Goal: Task Accomplishment & Management: Complete application form

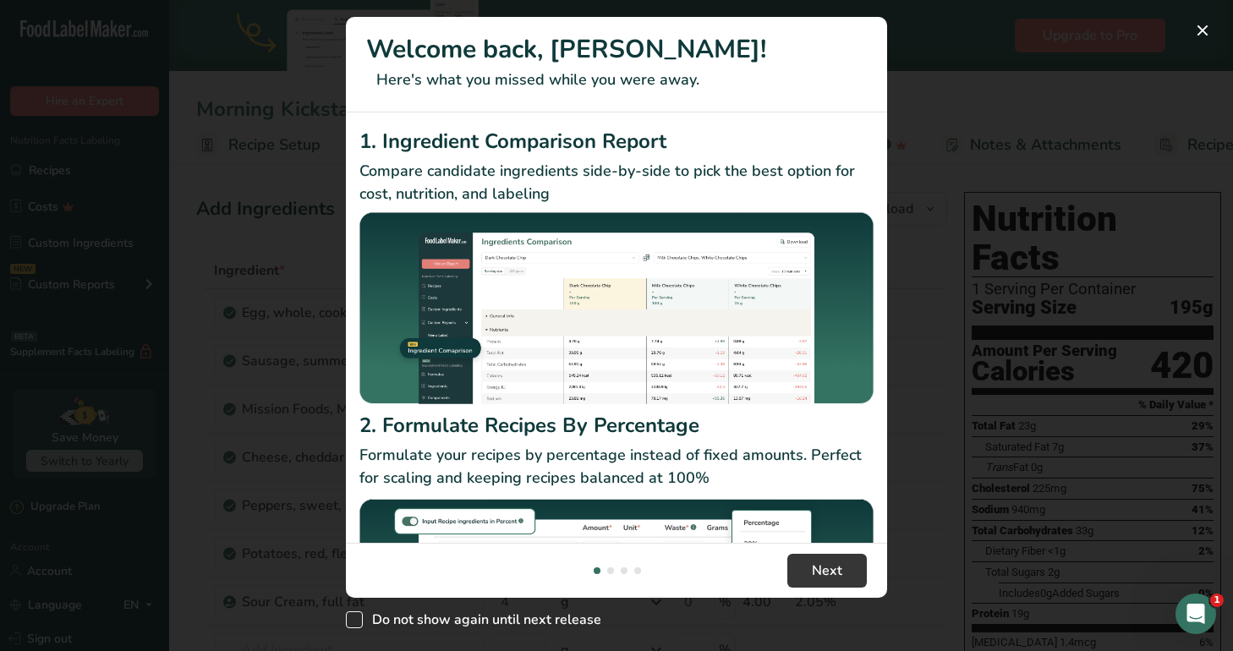
click at [354, 616] on span "New Features" at bounding box center [354, 619] width 17 height 17
click at [354, 616] on input "Do not show again until next release" at bounding box center [351, 620] width 11 height 11
checkbox input "true"
click at [815, 573] on span "Next" at bounding box center [827, 570] width 30 height 20
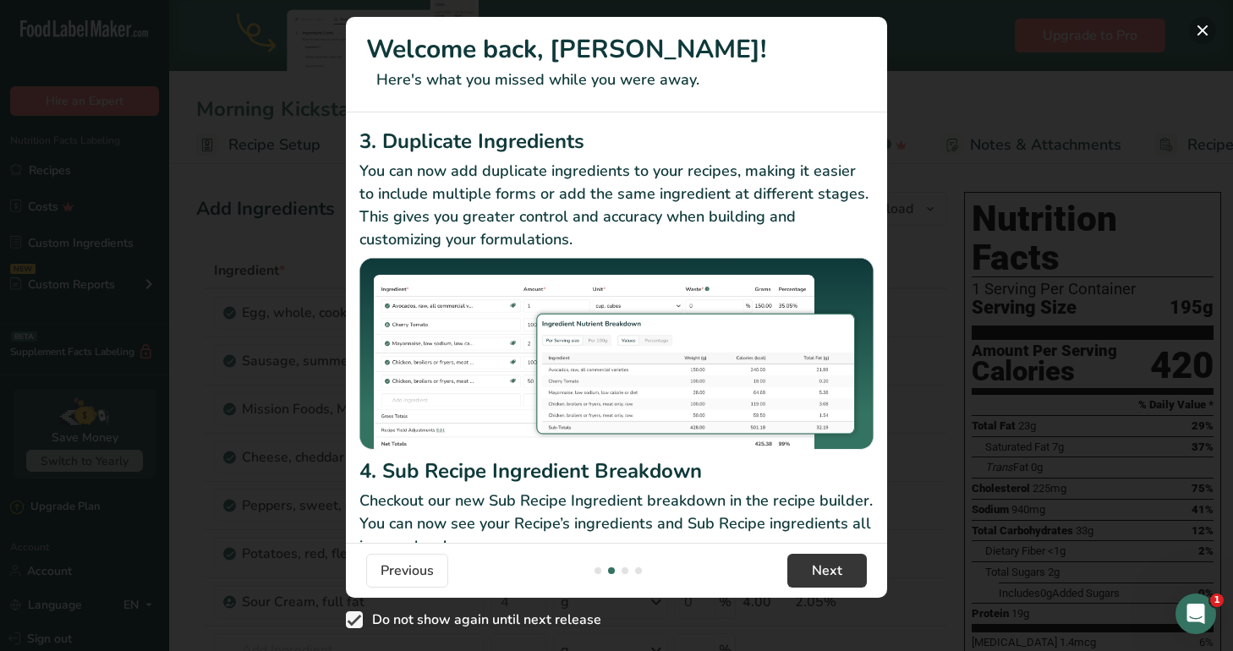
click at [1203, 34] on button "New Features" at bounding box center [1202, 30] width 27 height 27
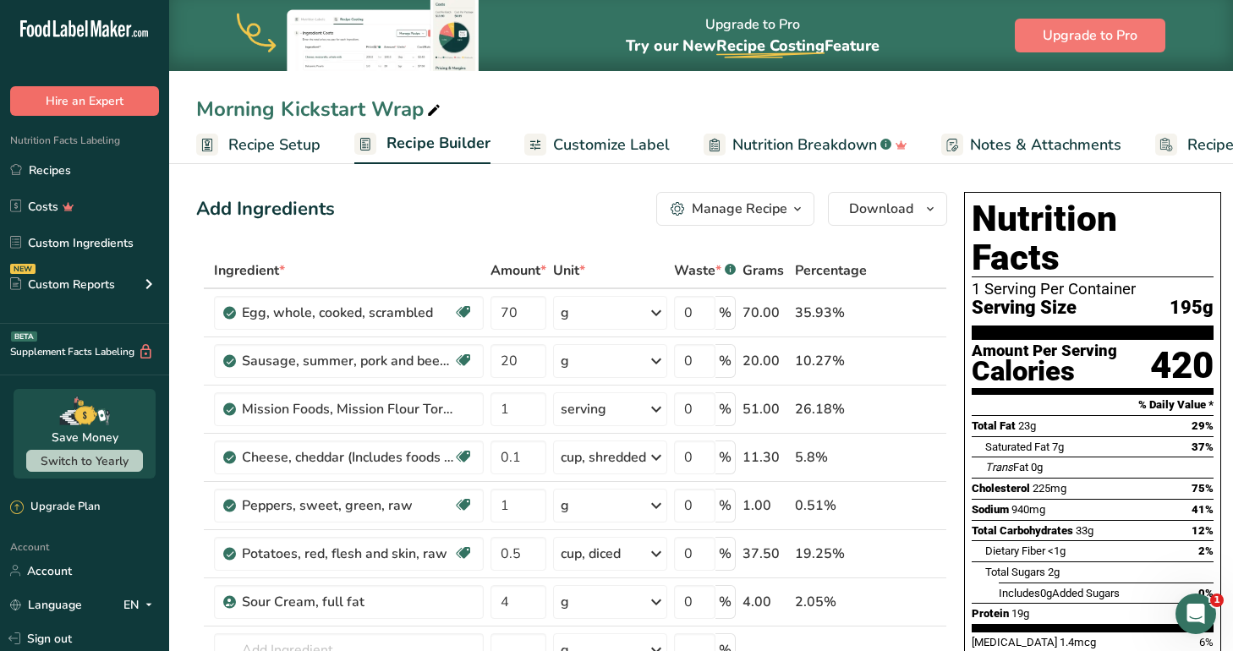
click at [63, 96] on button "Hire an Expert" at bounding box center [84, 101] width 149 height 30
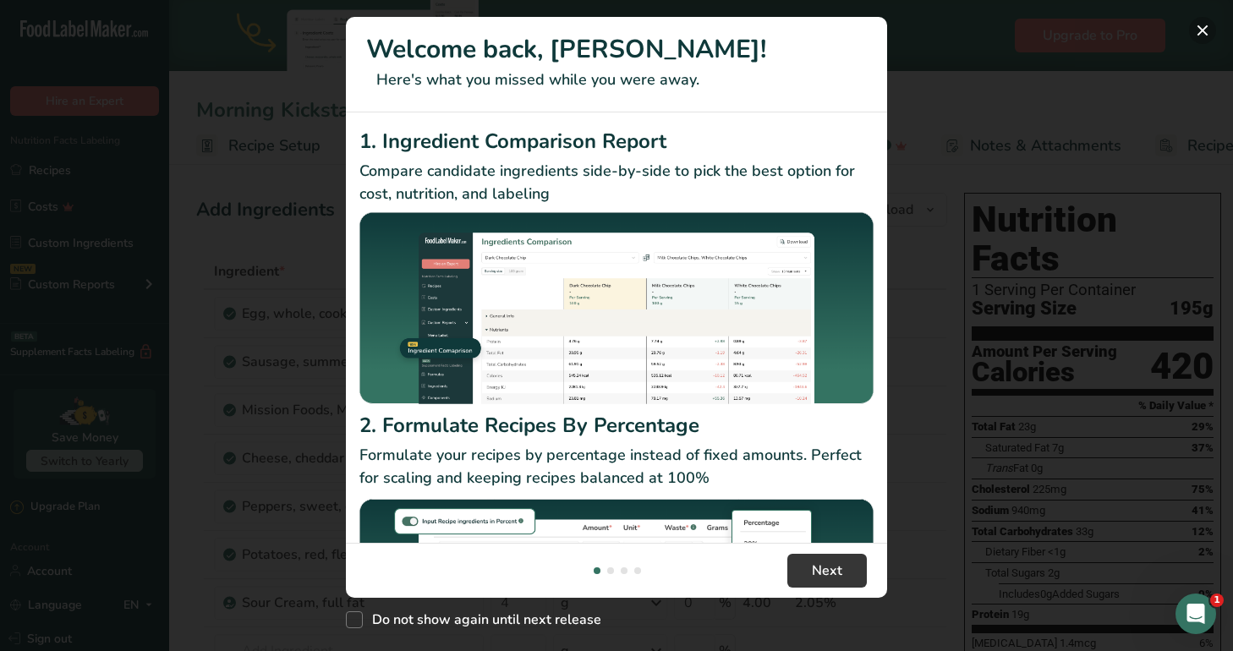
click at [1209, 25] on button "New Features" at bounding box center [1202, 30] width 27 height 27
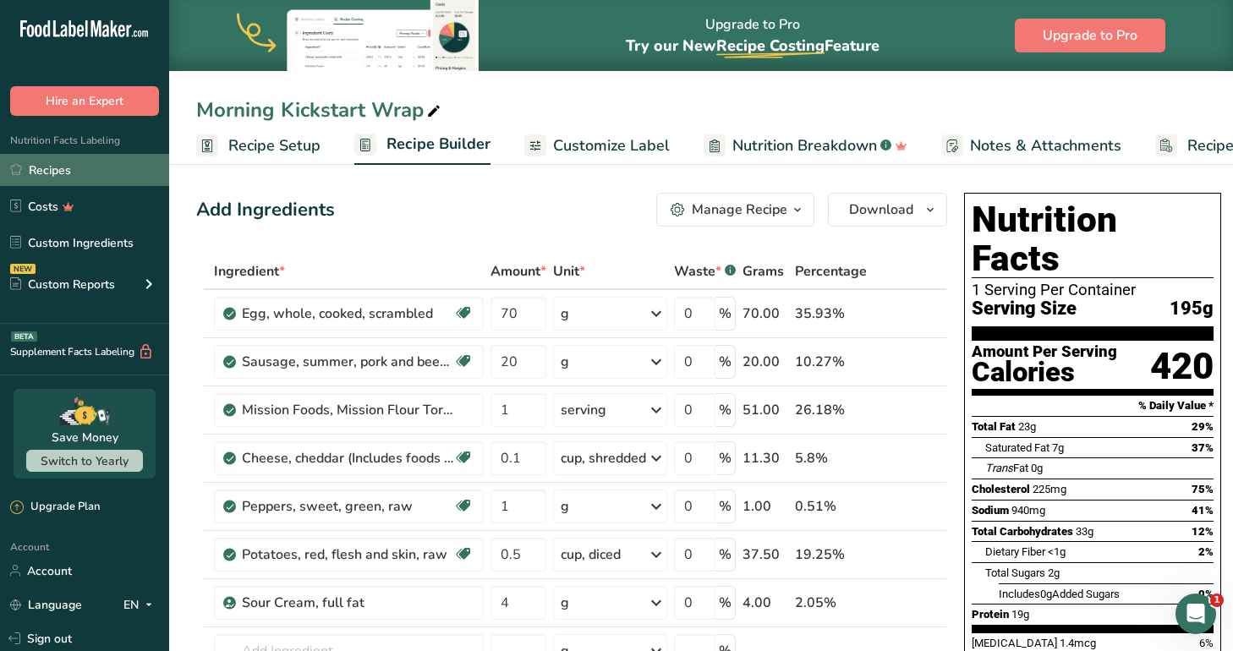
click at [50, 161] on link "Recipes" at bounding box center [84, 170] width 169 height 32
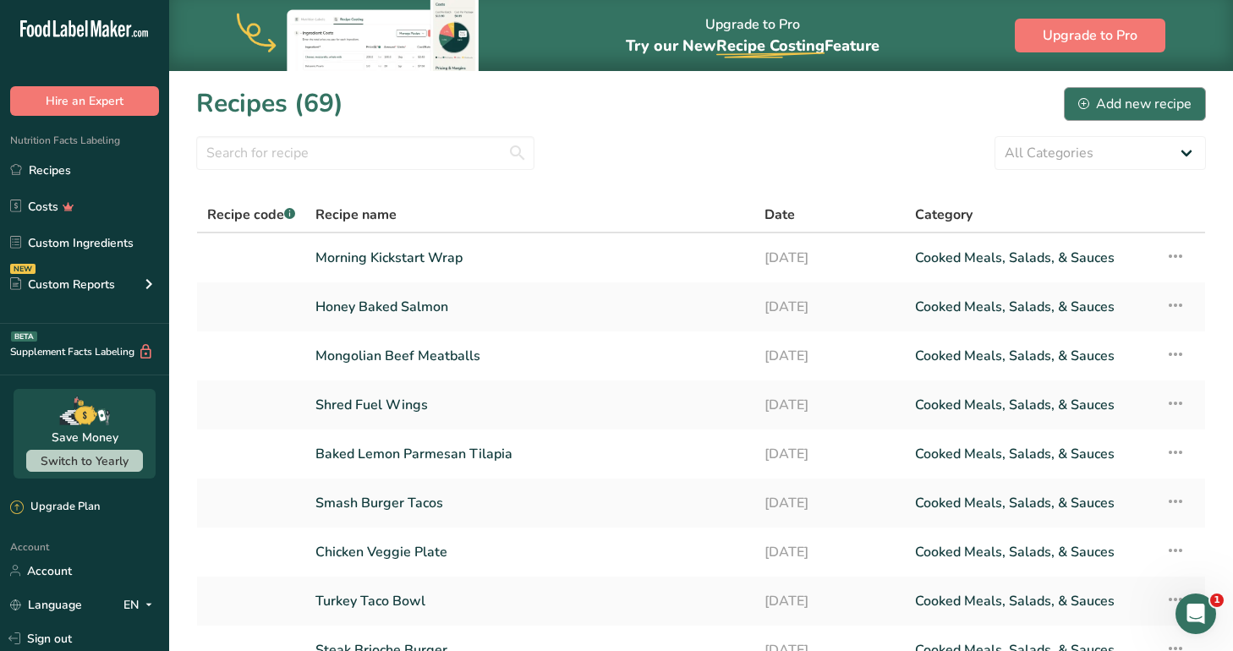
click at [1172, 105] on div "Add new recipe" at bounding box center [1134, 104] width 113 height 20
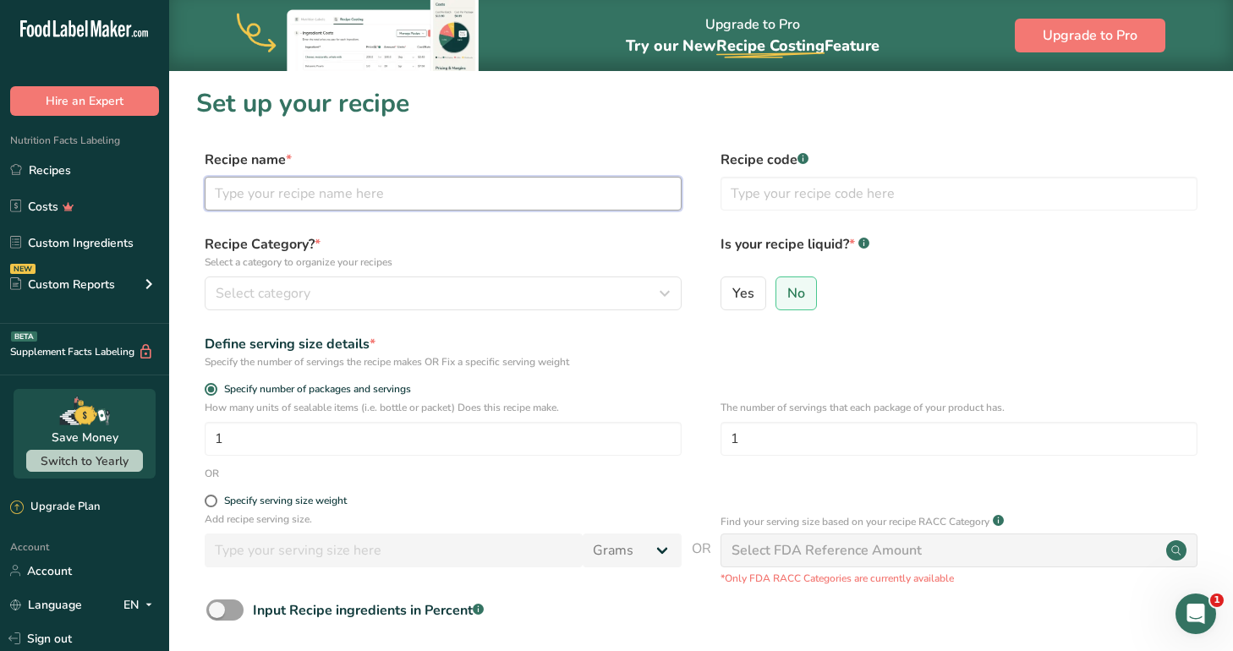
click at [524, 191] on input "text" at bounding box center [443, 194] width 477 height 34
type input "w"
type input "Sweet Chicken Chili Rice Bowl"
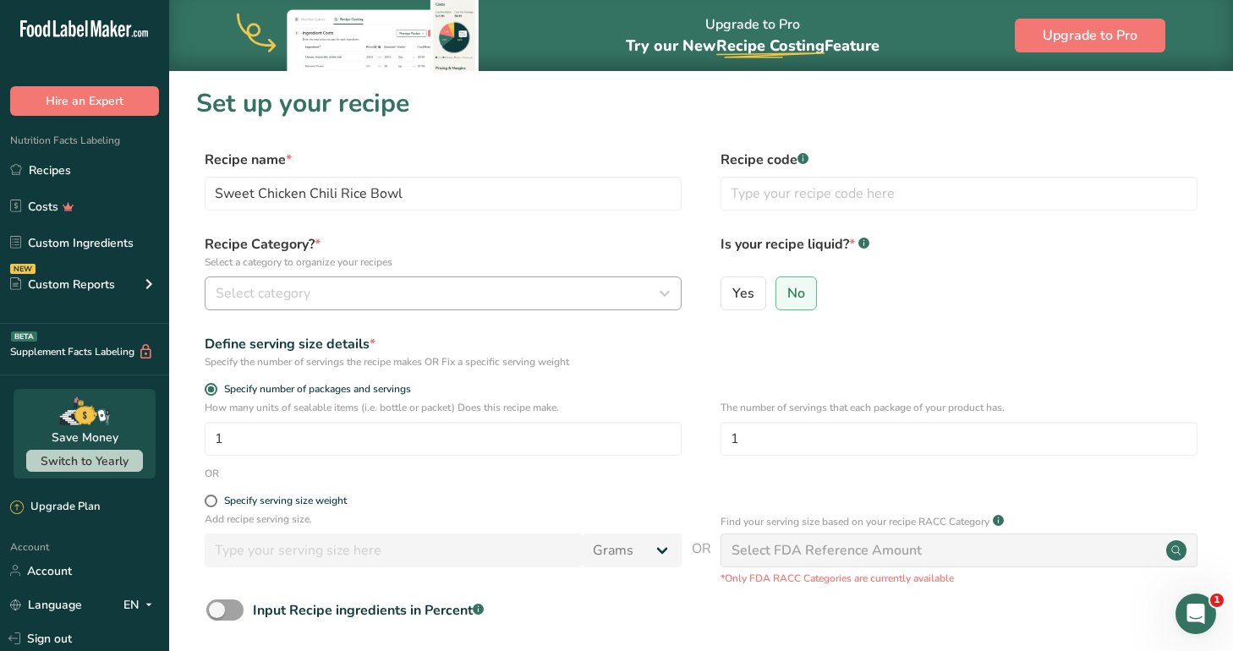
drag, startPoint x: 525, startPoint y: 193, endPoint x: 463, endPoint y: 309, distance: 132.0
click at [462, 309] on button "Select category" at bounding box center [443, 293] width 477 height 34
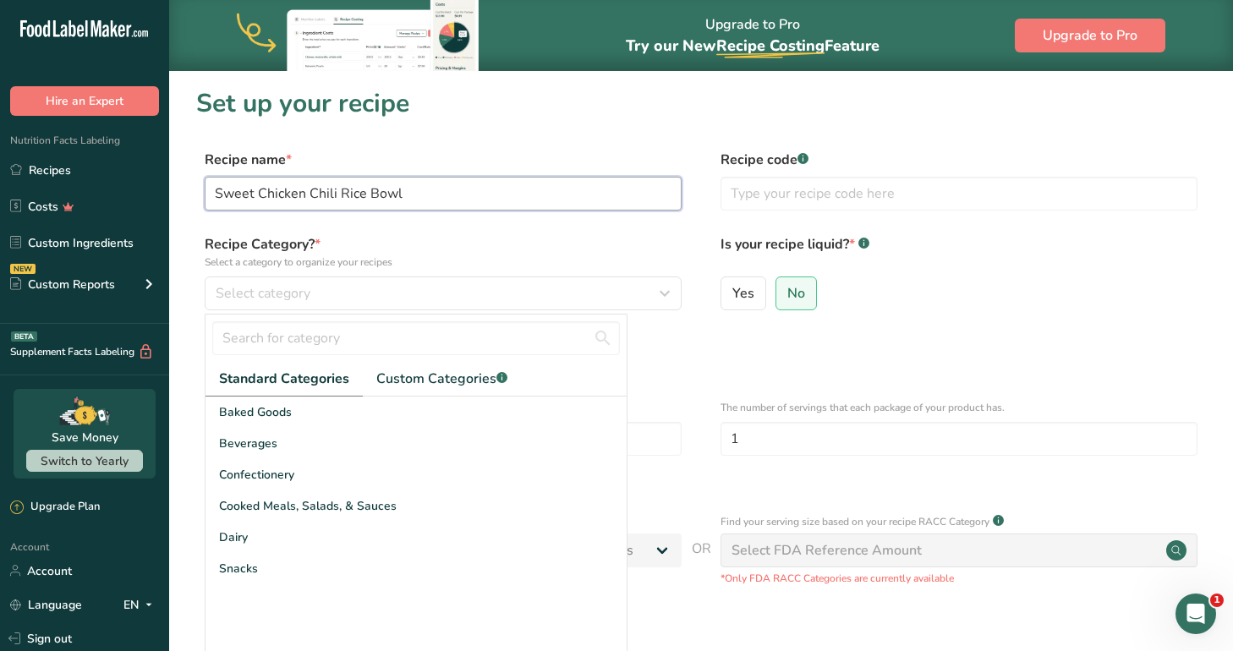
click at [387, 186] on input "Sweet Chicken Chili Rice Bowl" at bounding box center [443, 194] width 477 height 34
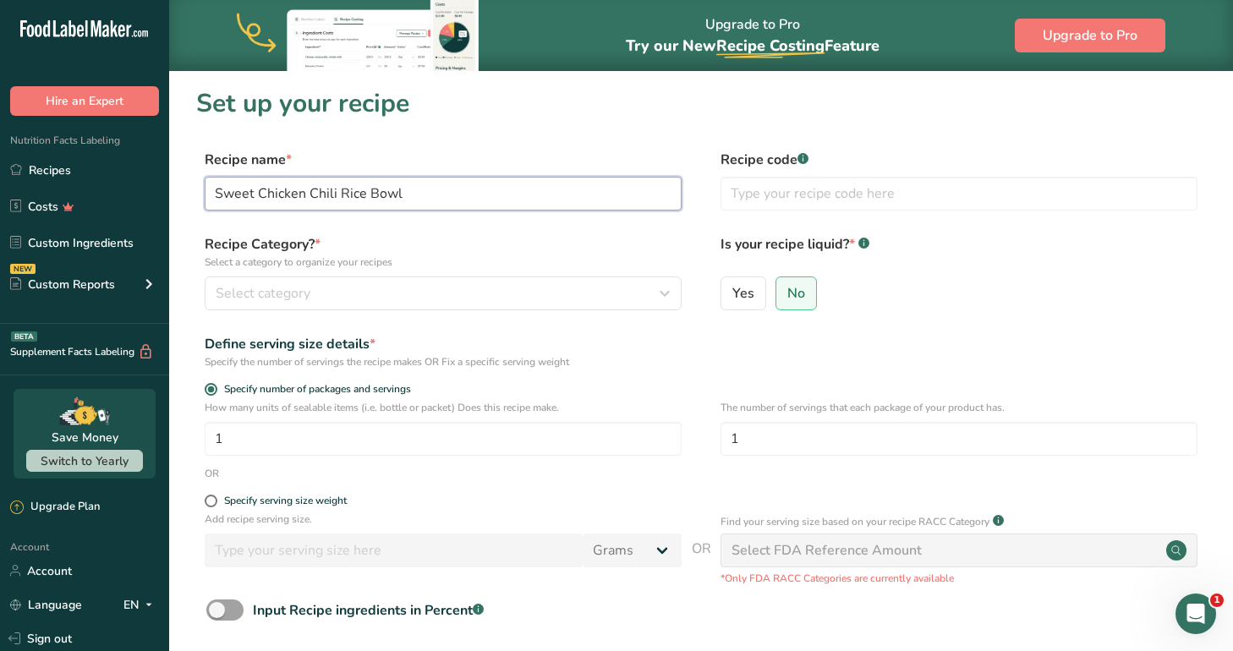
click at [422, 194] on input "Sweet Chicken Chili Rice Bowl" at bounding box center [443, 194] width 477 height 34
drag, startPoint x: 387, startPoint y: 230, endPoint x: 318, endPoint y: 281, distance: 85.9
click at [318, 281] on button "Select category" at bounding box center [443, 293] width 477 height 34
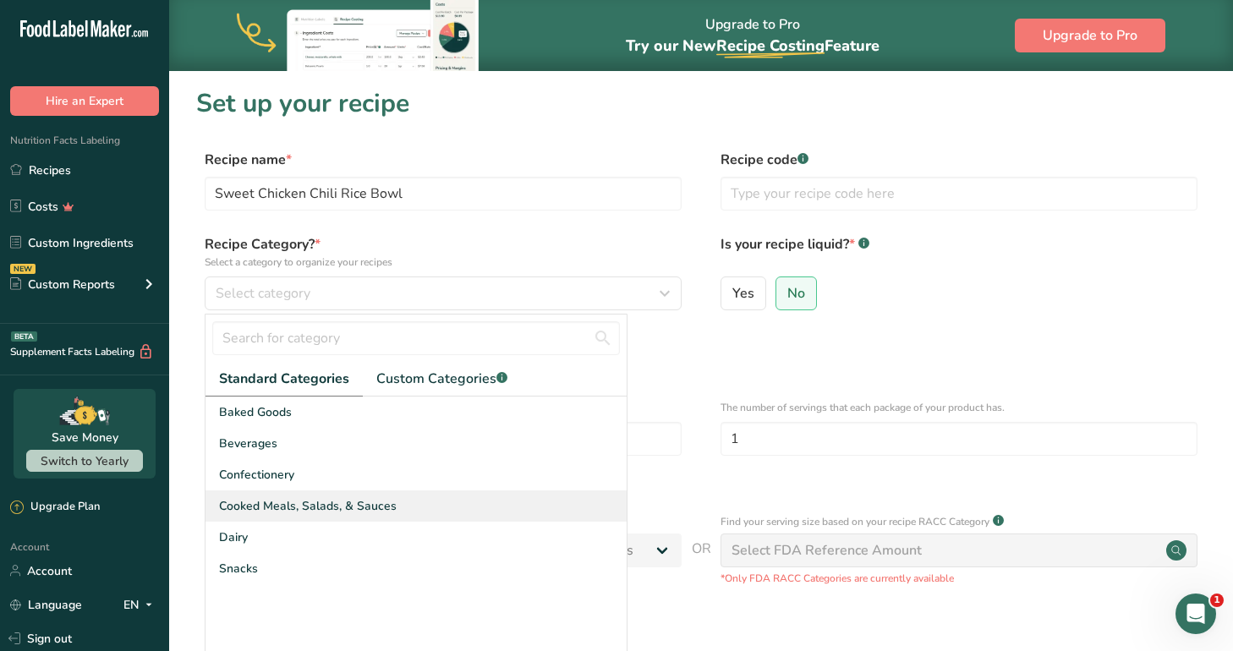
click at [320, 501] on span "Cooked Meals, Salads, & Sauces" at bounding box center [308, 506] width 178 height 18
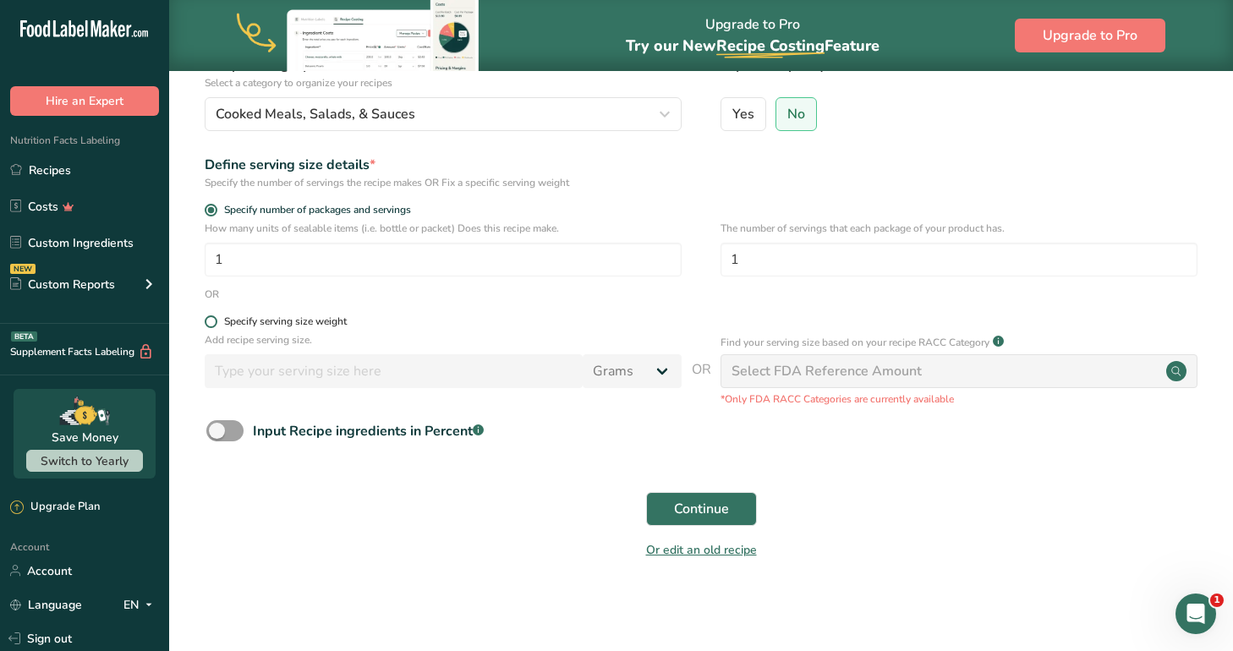
scroll to position [178, 0]
click at [726, 505] on span "Continue" at bounding box center [701, 510] width 55 height 20
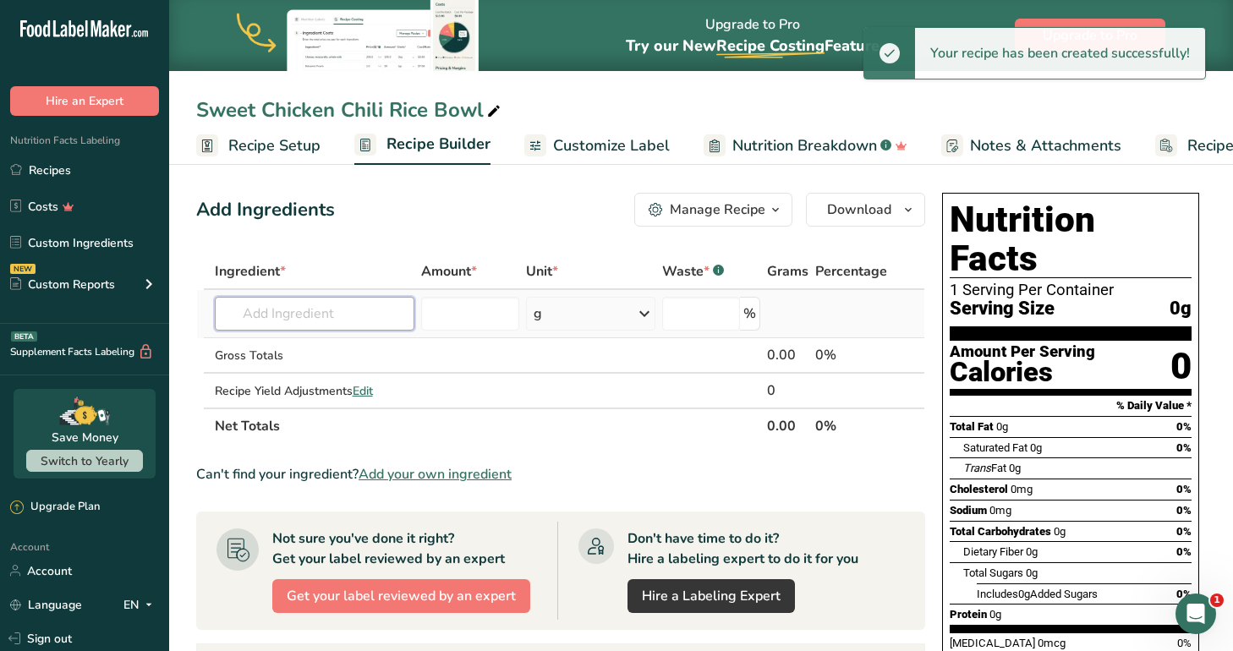
click at [351, 313] on input "text" at bounding box center [315, 314] width 200 height 34
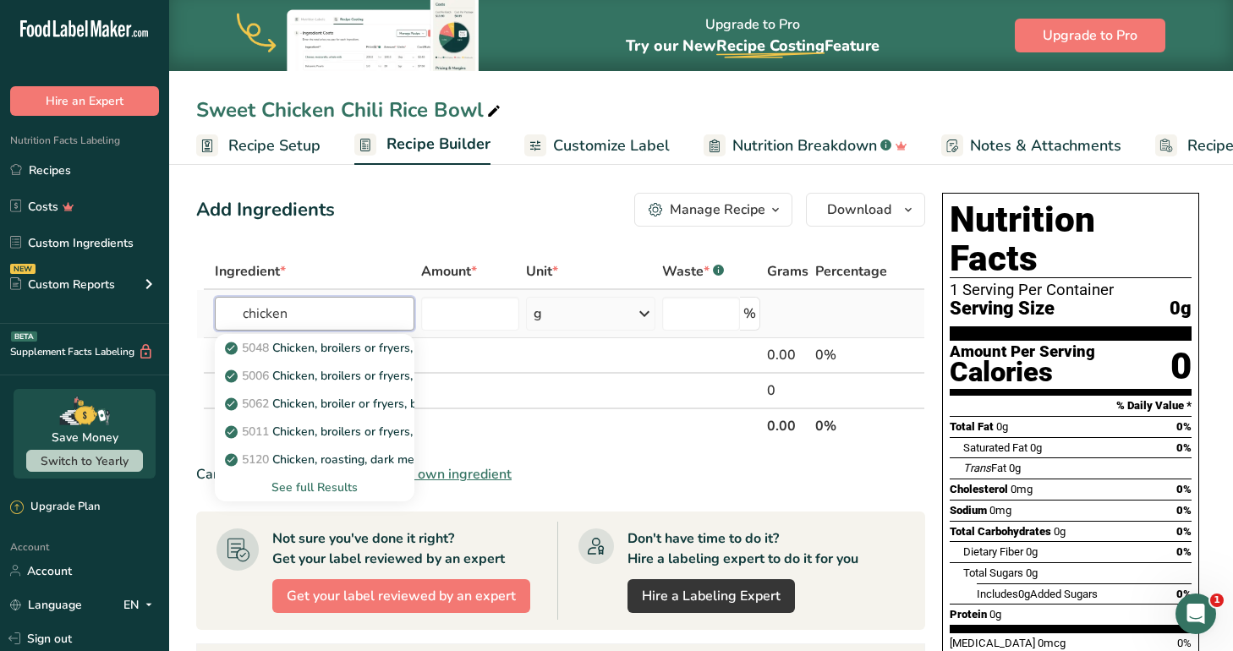
type input "chicken"
click at [335, 485] on div "See full Results" at bounding box center [314, 487] width 172 height 18
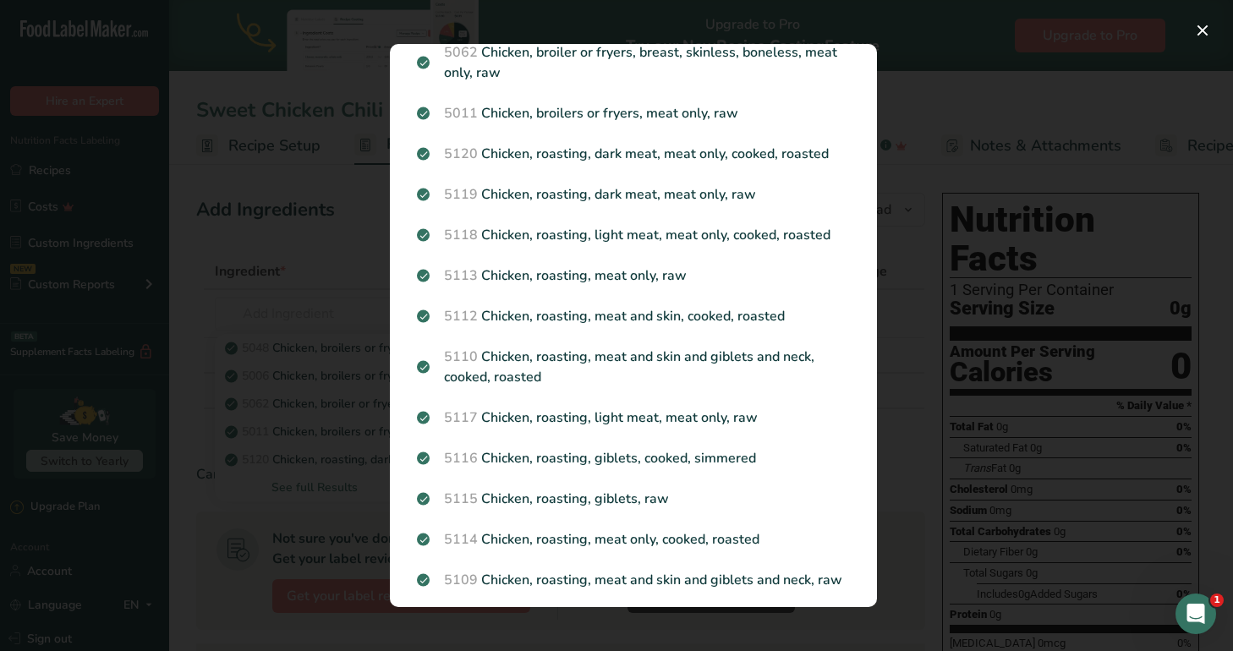
scroll to position [127, 0]
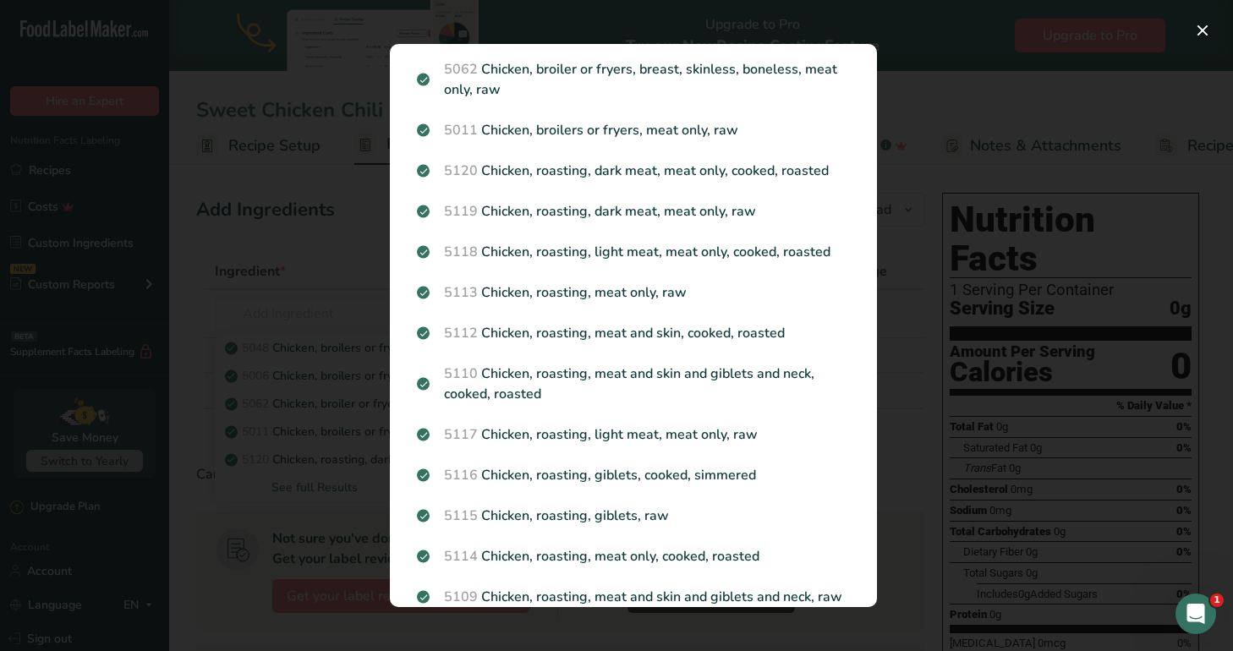
click at [287, 199] on div "Search results modal" at bounding box center [616, 325] width 1233 height 651
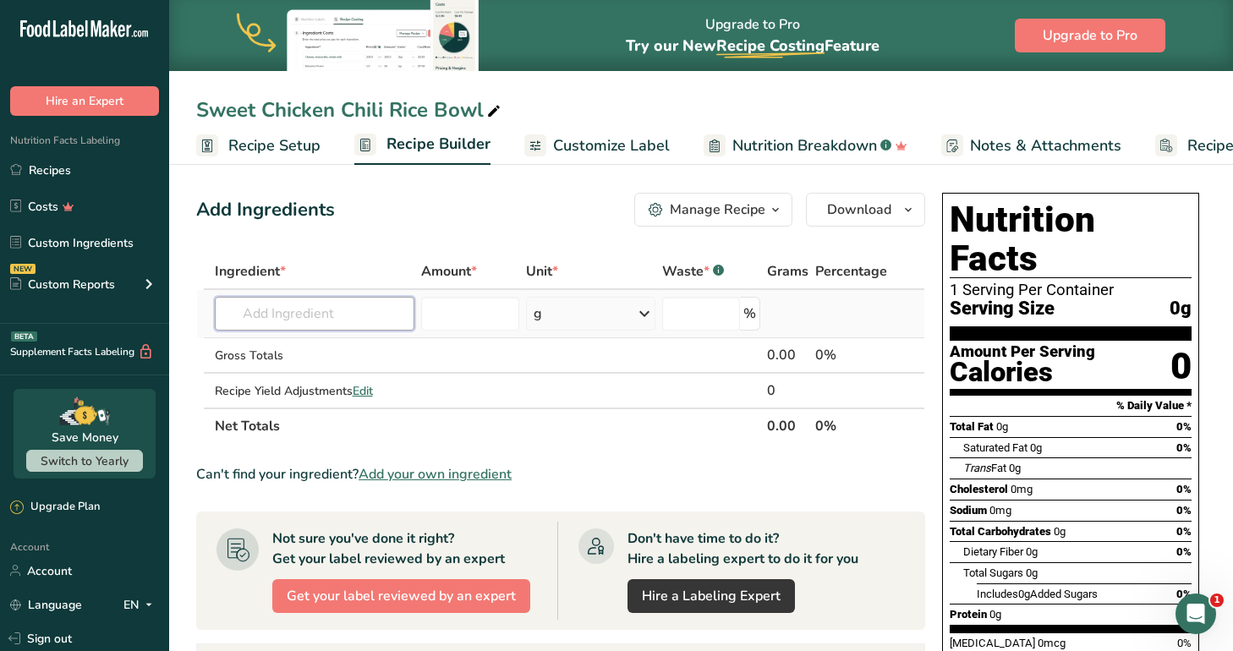
click at [306, 308] on input "text" at bounding box center [315, 314] width 200 height 34
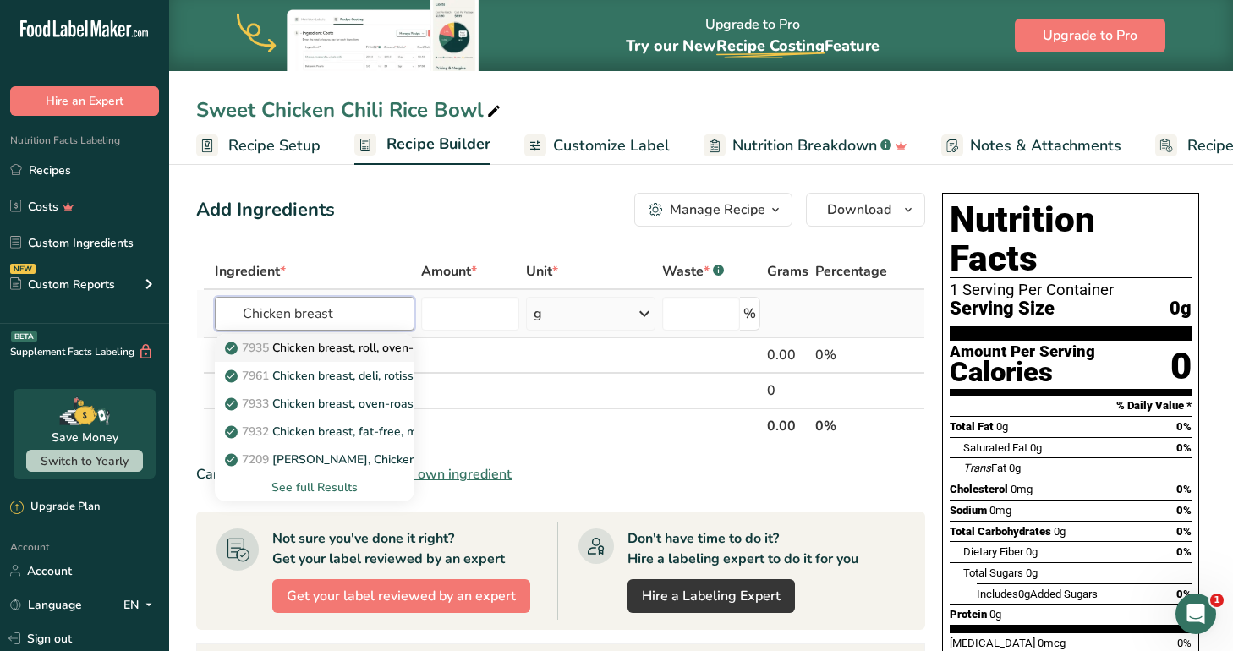
type input "Chicken breast"
click at [315, 348] on p "7935 Chicken breast, roll, oven-roasted" at bounding box center [341, 348] width 227 height 18
type input "Chicken breast, roll, oven-roasted"
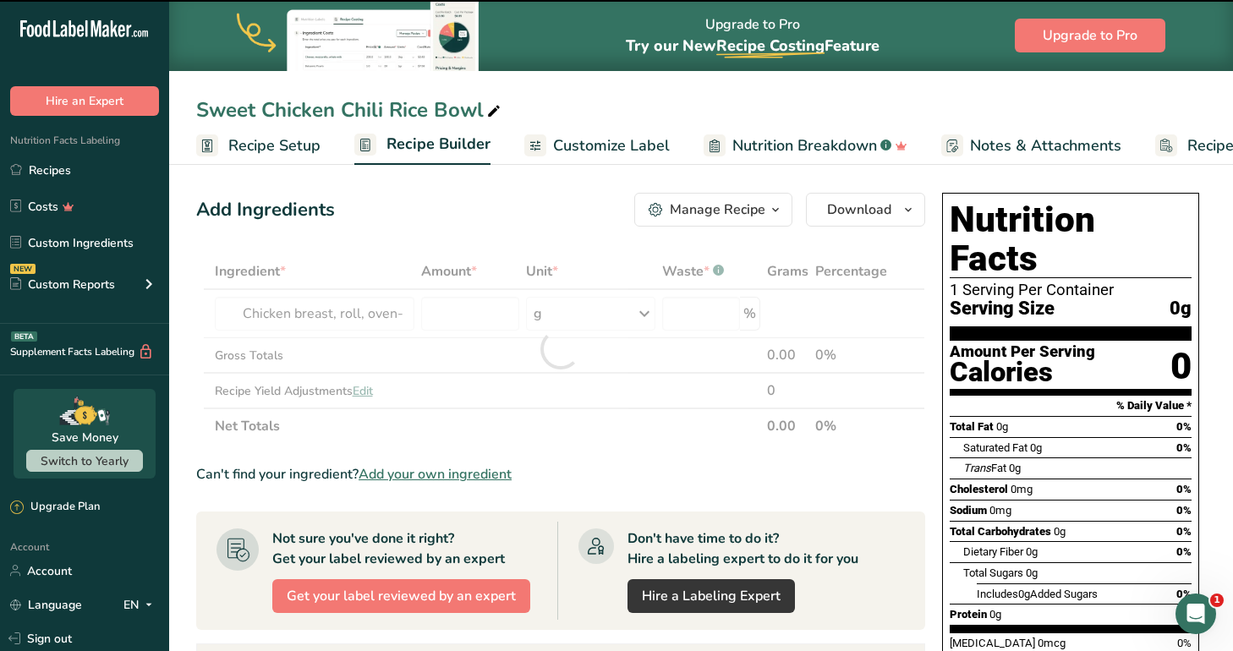
type input "0"
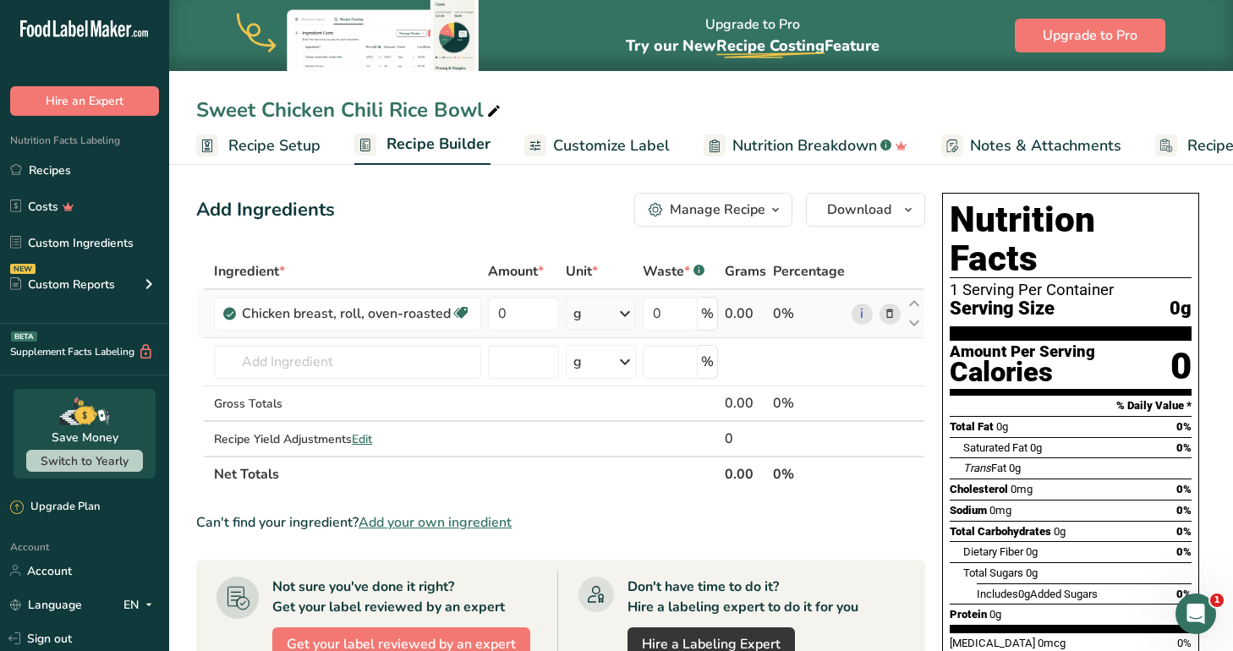
click at [579, 314] on div "g" at bounding box center [577, 313] width 8 height 20
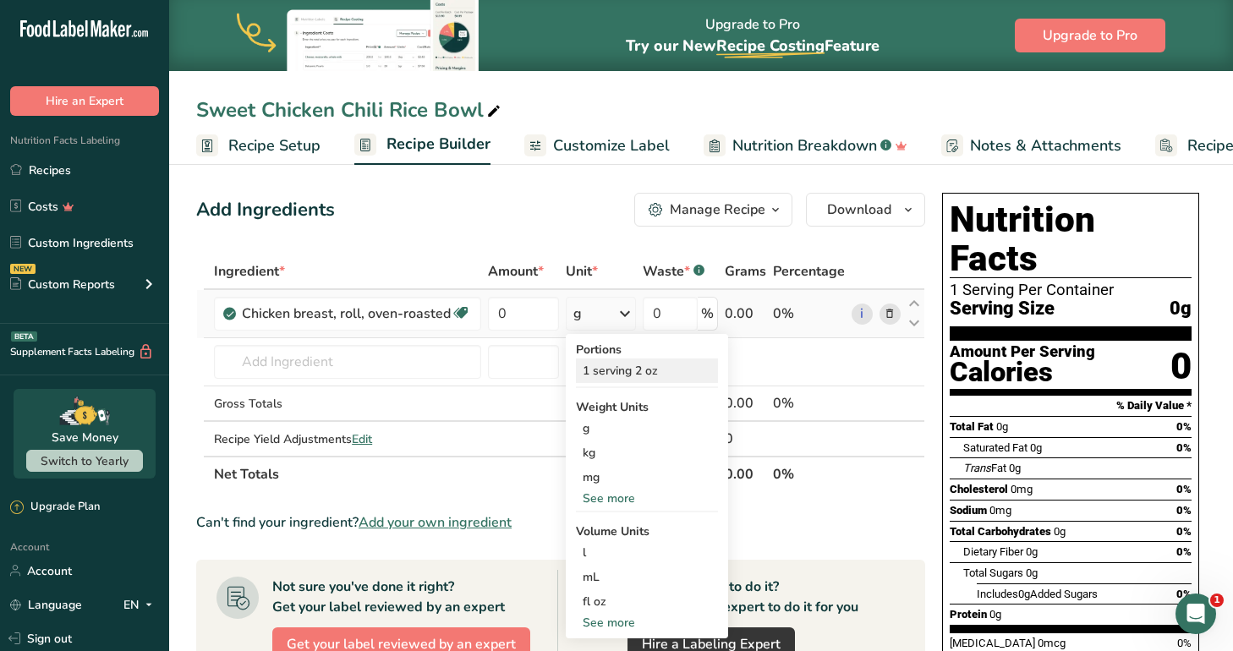
click at [640, 372] on div "1 serving 2 oz" at bounding box center [647, 370] width 142 height 25
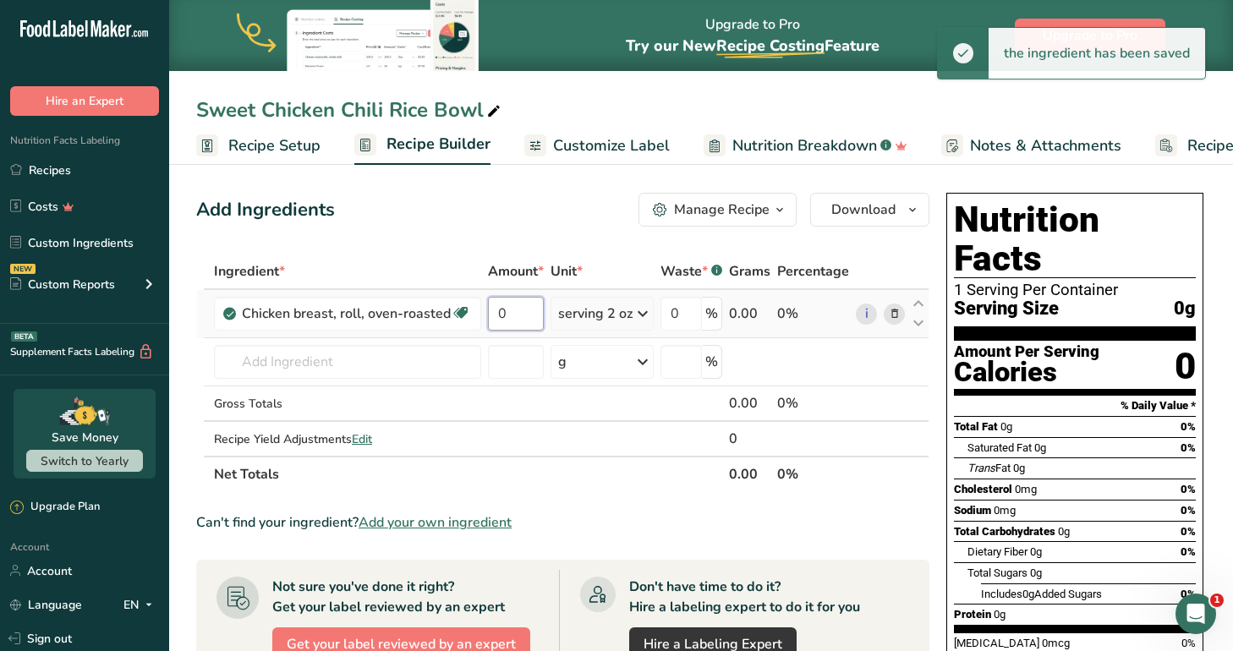
click at [519, 308] on input "0" at bounding box center [516, 314] width 56 height 34
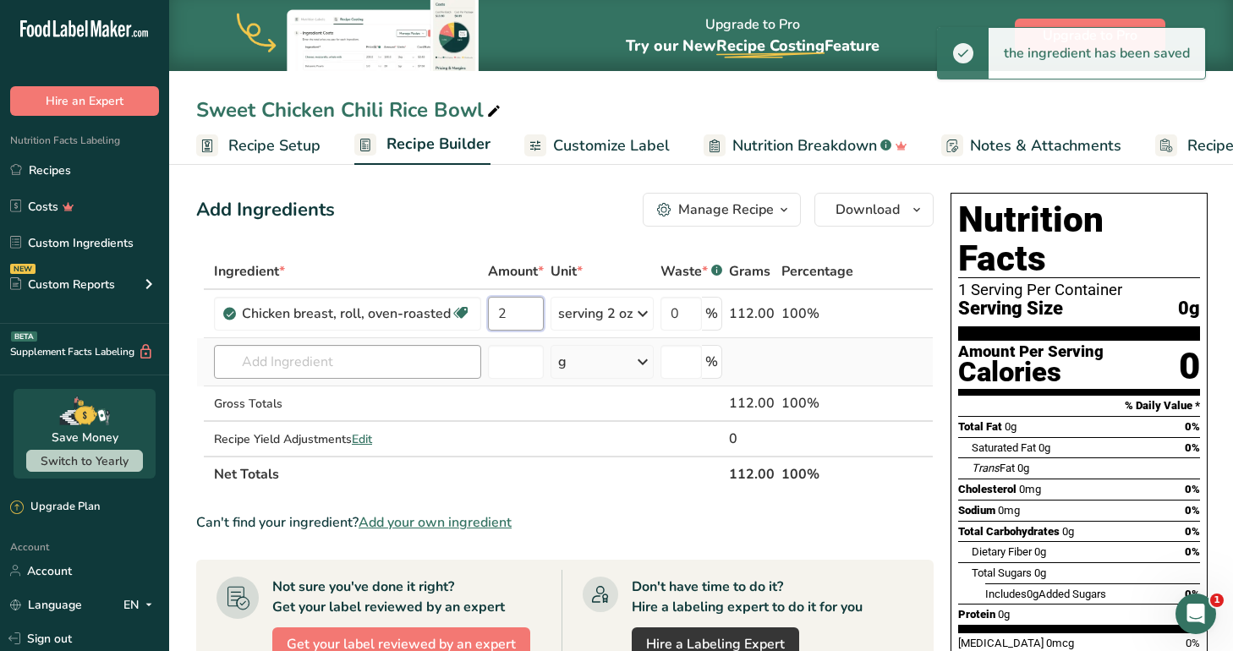
type input "2"
click at [356, 353] on div "Ingredient * Amount * Unit * Waste * .a-a{fill:#347362;}.b-a{fill:#fff;} Grams …" at bounding box center [564, 373] width 737 height 238
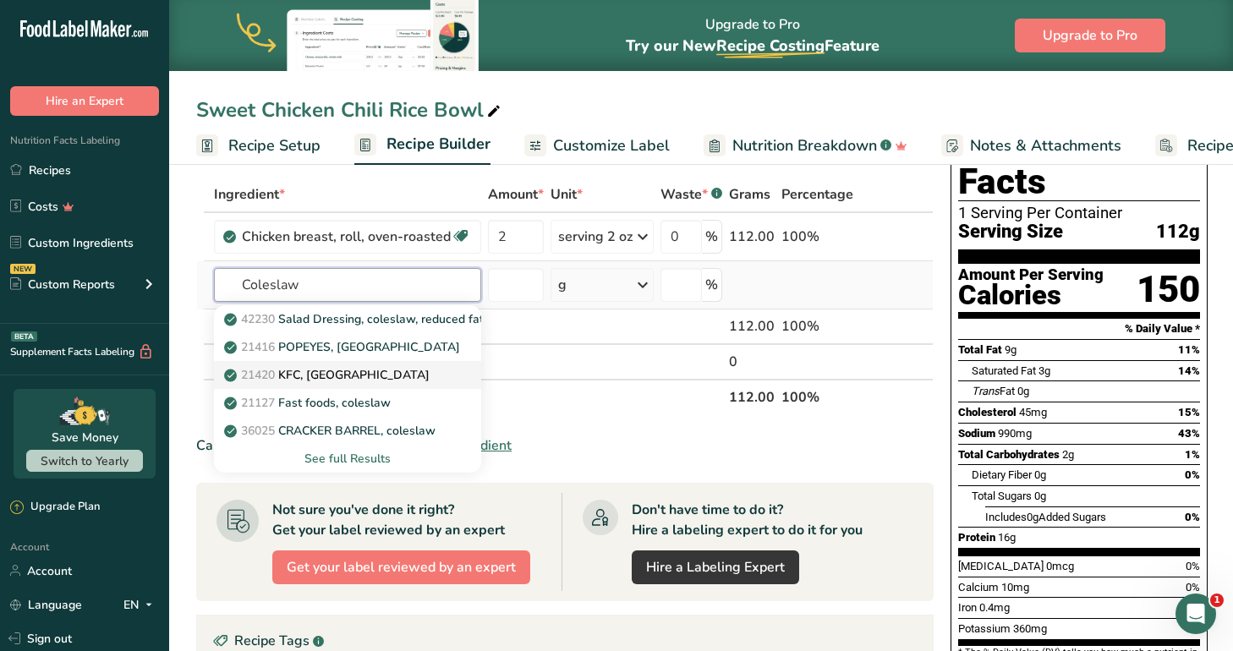
scroll to position [82, 0]
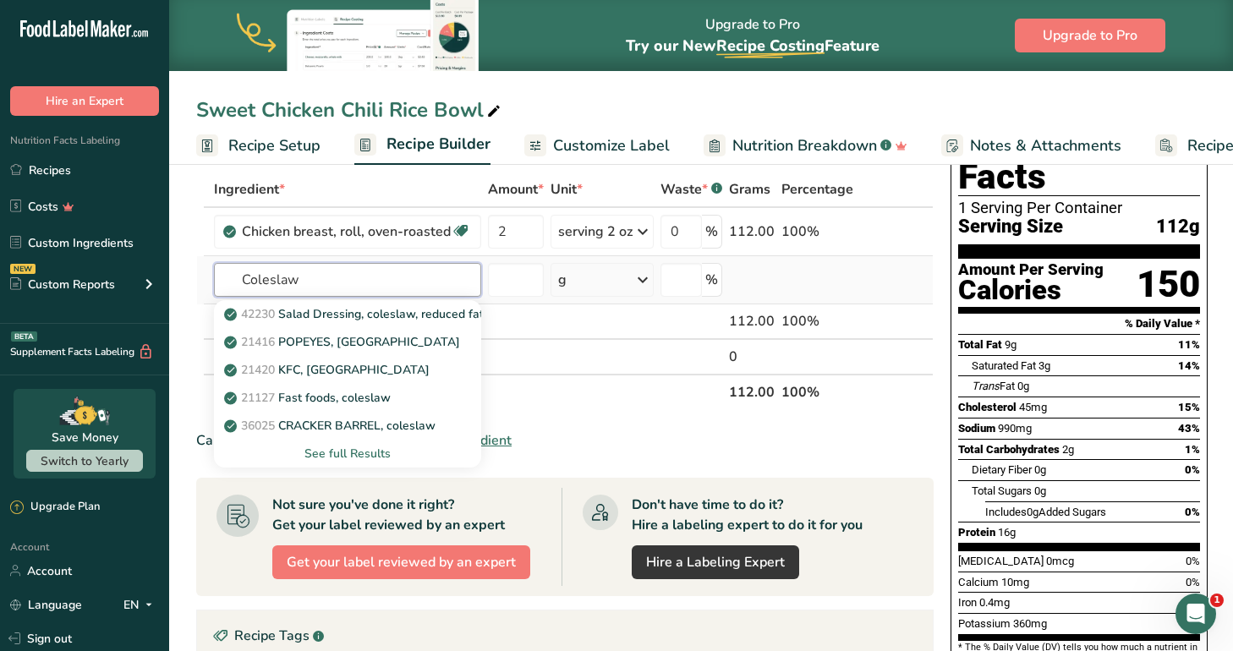
type input "Coleslaw"
click at [361, 451] on div "See full Results" at bounding box center [347, 454] width 240 height 18
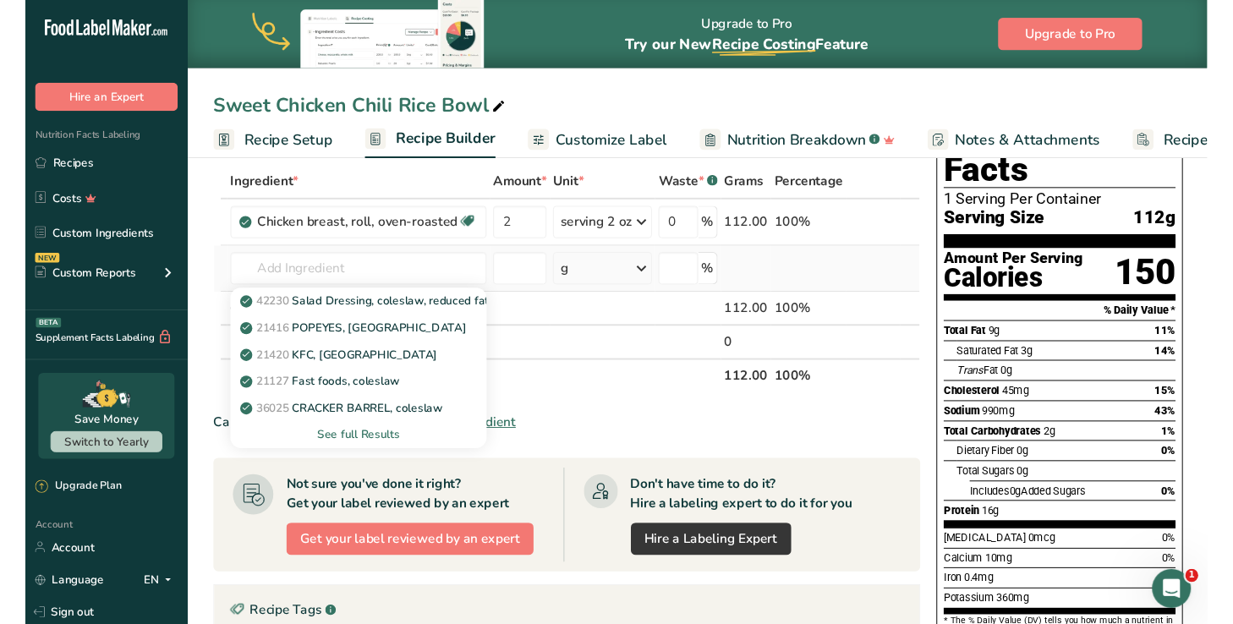
scroll to position [0, 0]
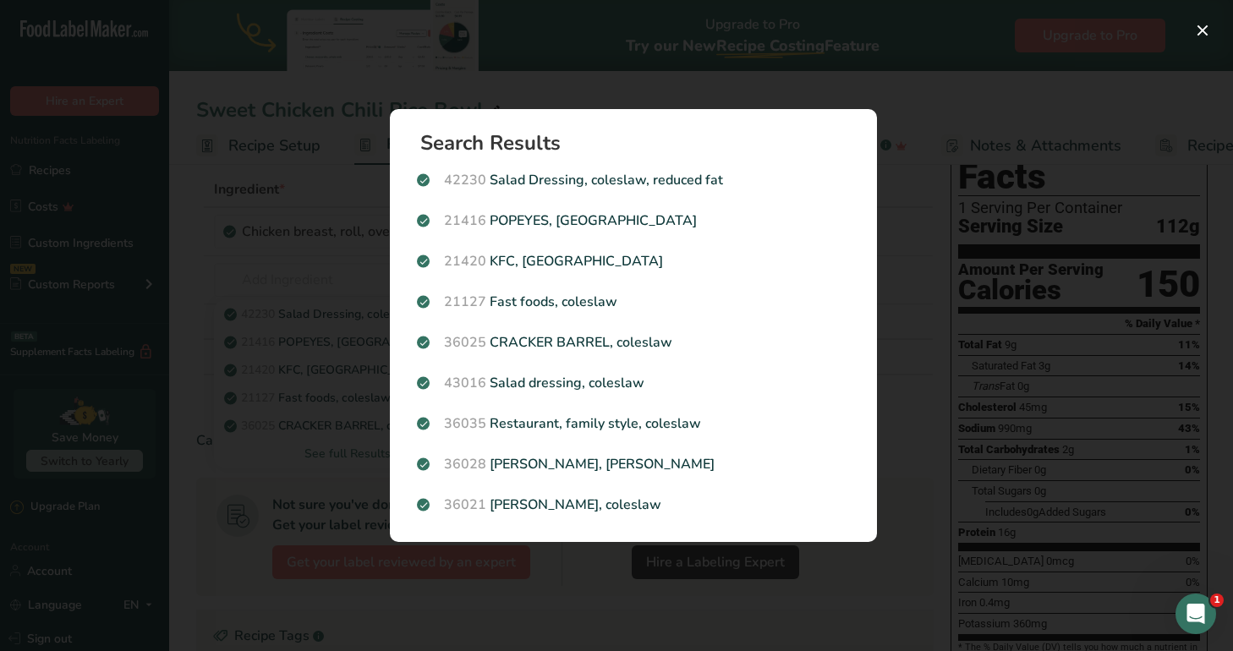
click at [329, 287] on div "Search results modal" at bounding box center [616, 325] width 1233 height 651
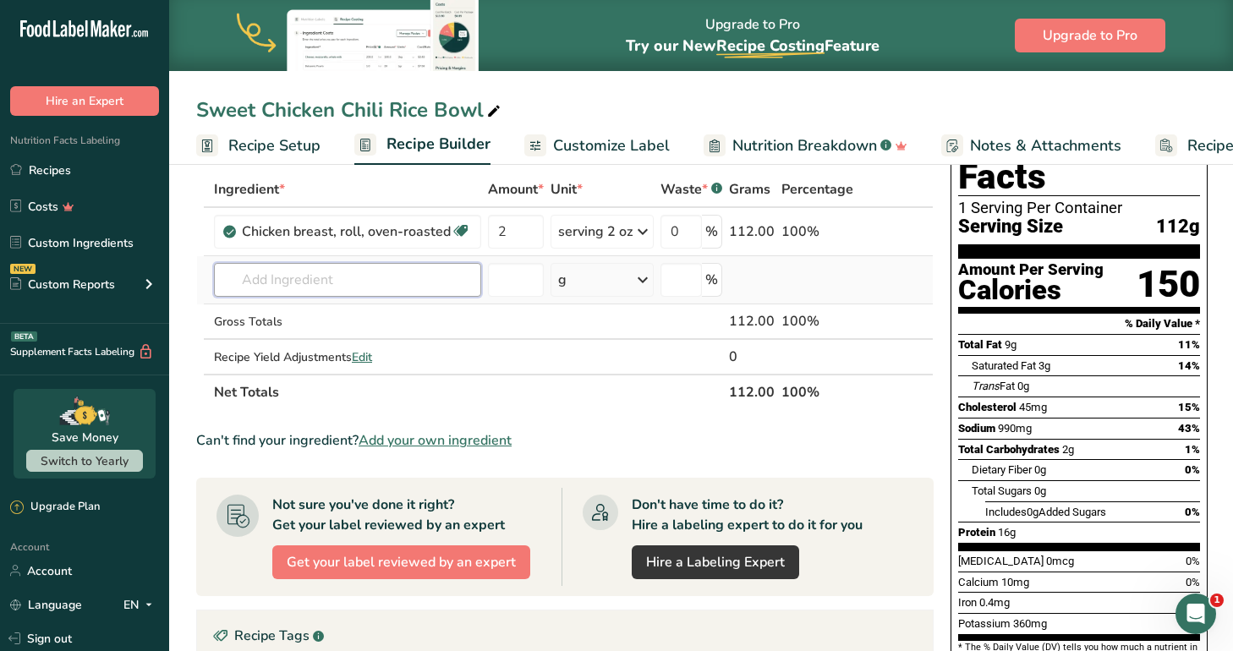
click at [361, 278] on input "text" at bounding box center [347, 280] width 267 height 34
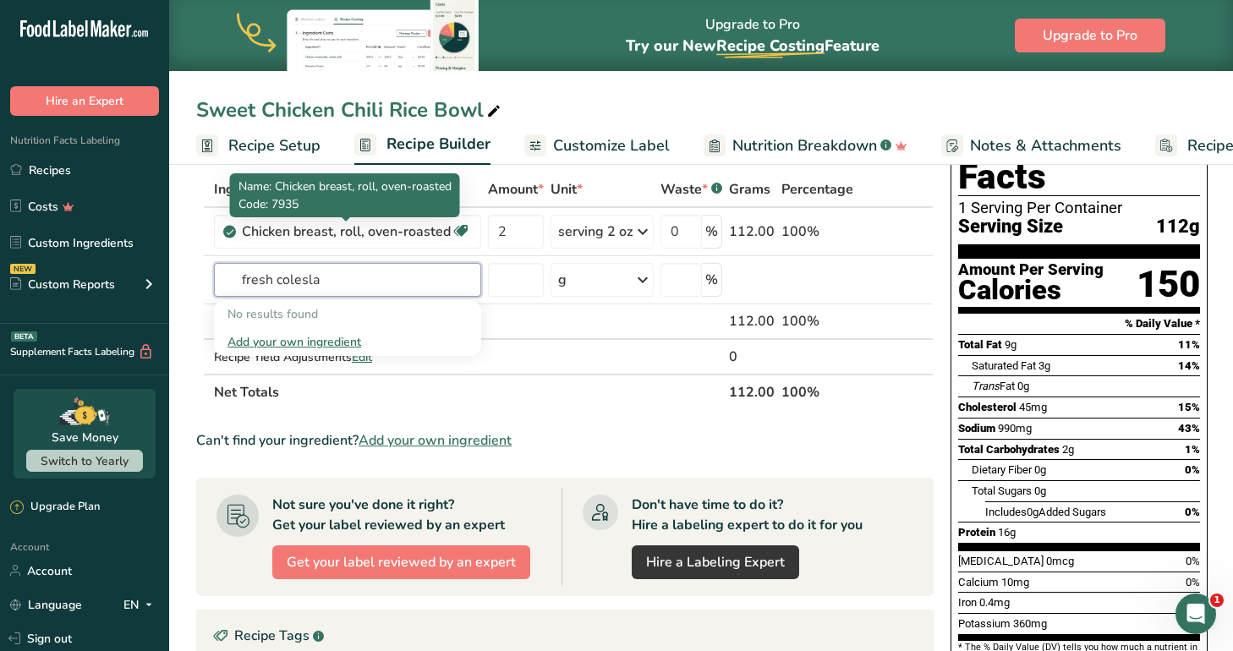
type input "fresh coleslaw"
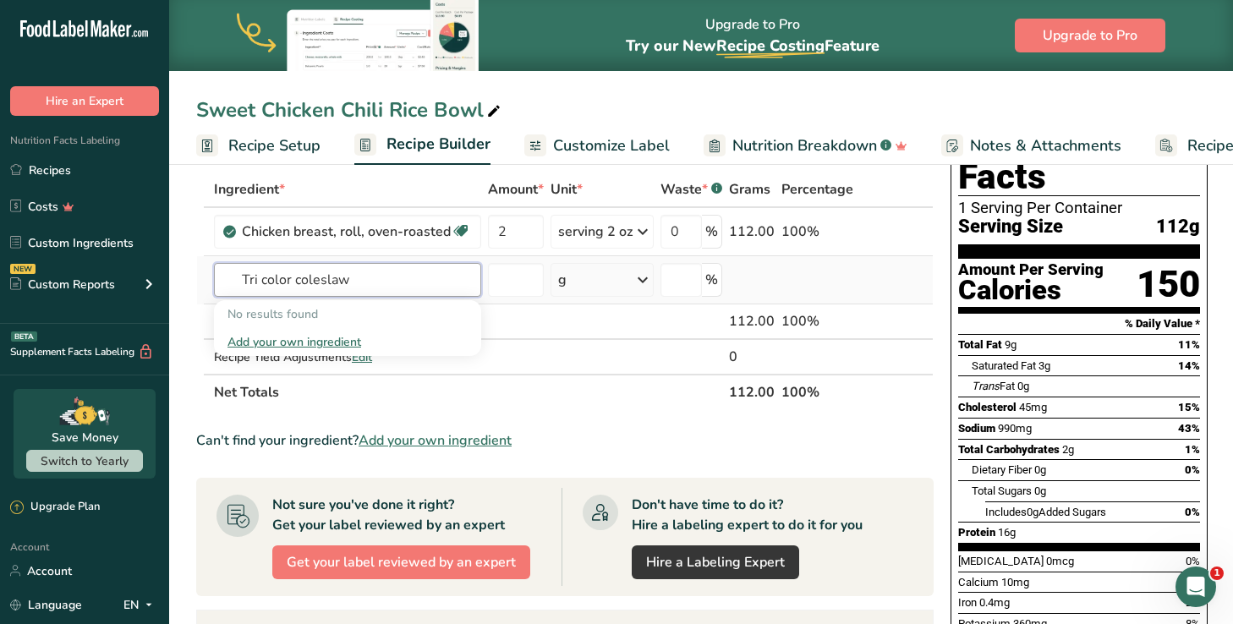
type input "Tri color coleslaw"
click at [253, 338] on div "Add your own ingredient" at bounding box center [347, 342] width 240 height 18
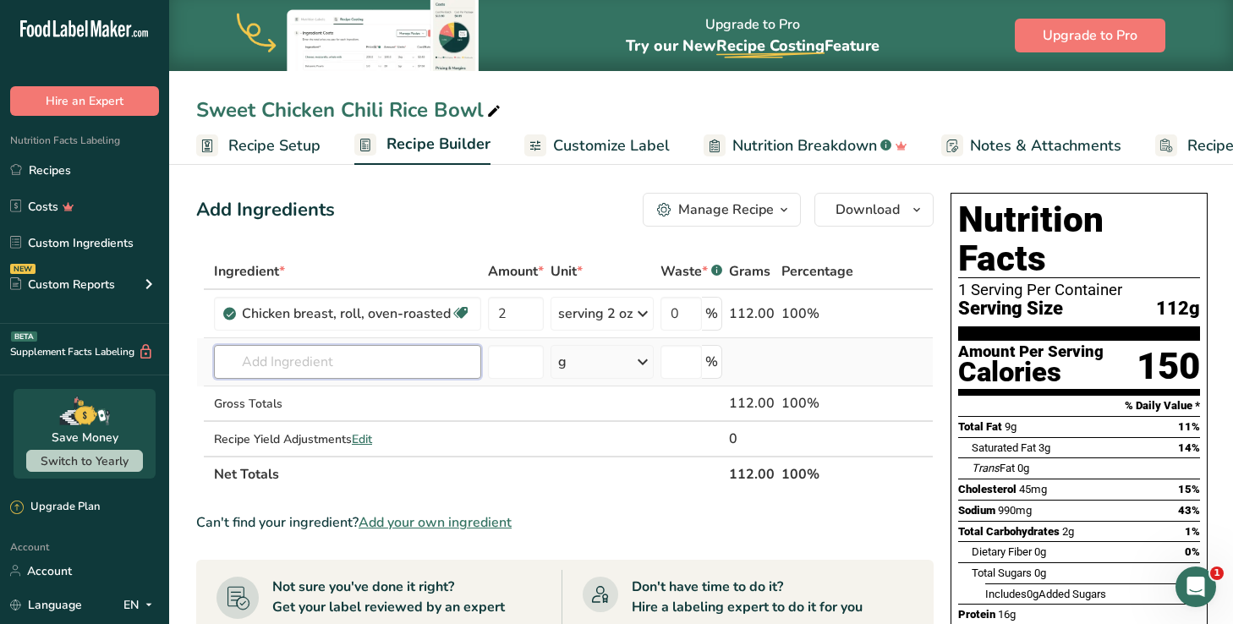
click at [351, 359] on input "text" at bounding box center [347, 362] width 267 height 34
type input "sweet chili"
click at [303, 396] on p "Sweet Chili Sauce" at bounding box center [283, 396] width 112 height 18
type input "Sweet Chili Sauce"
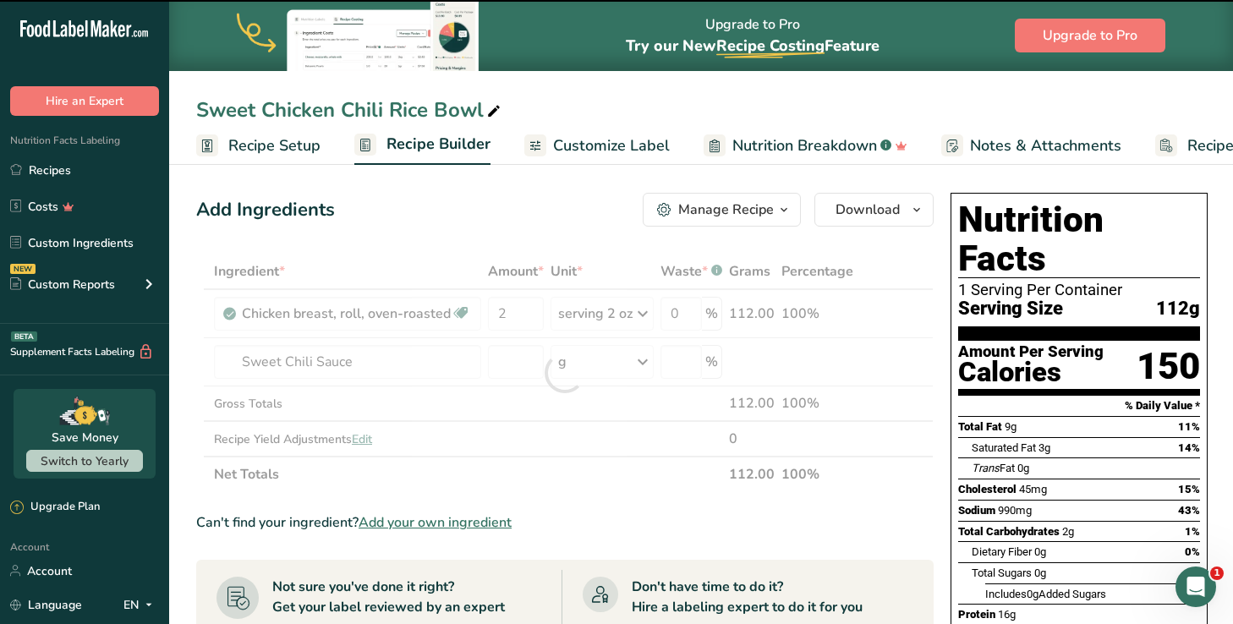
type input "0"
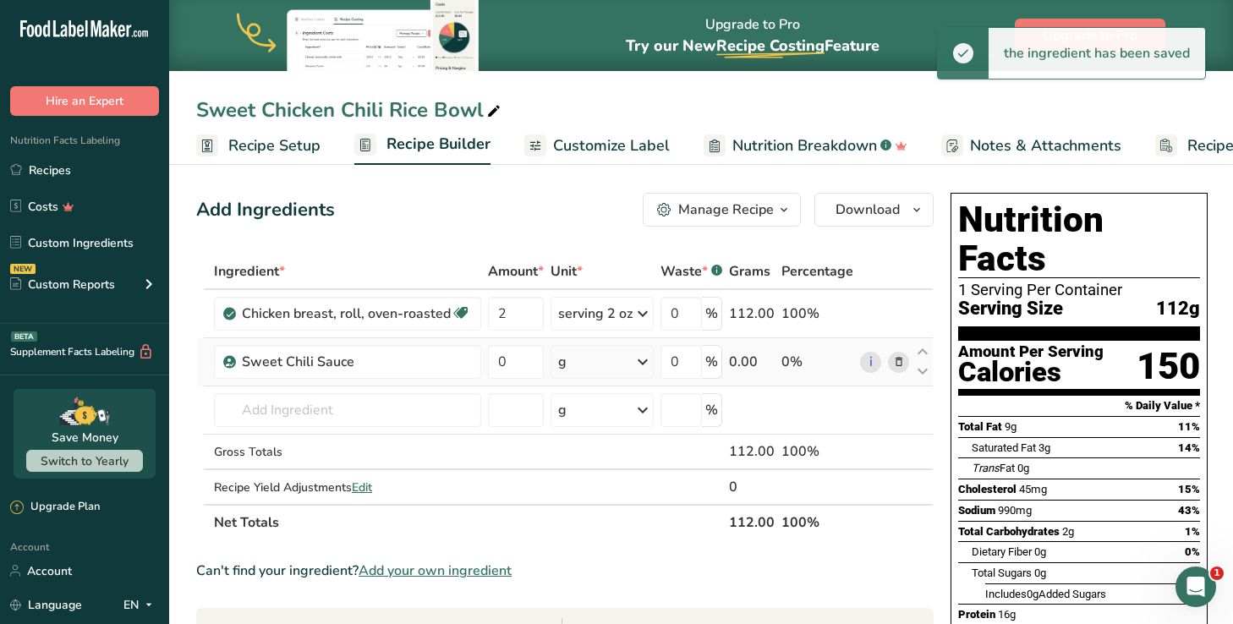
click at [587, 359] on div "g" at bounding box center [601, 362] width 103 height 34
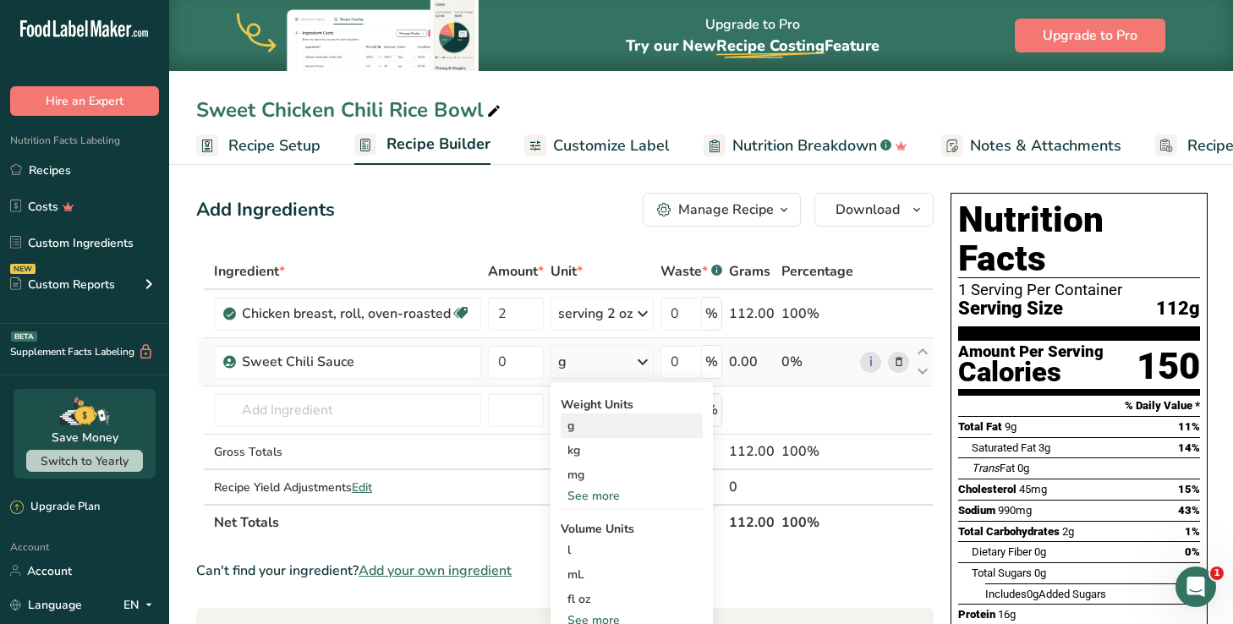
click at [607, 421] on div "g" at bounding box center [631, 425] width 142 height 25
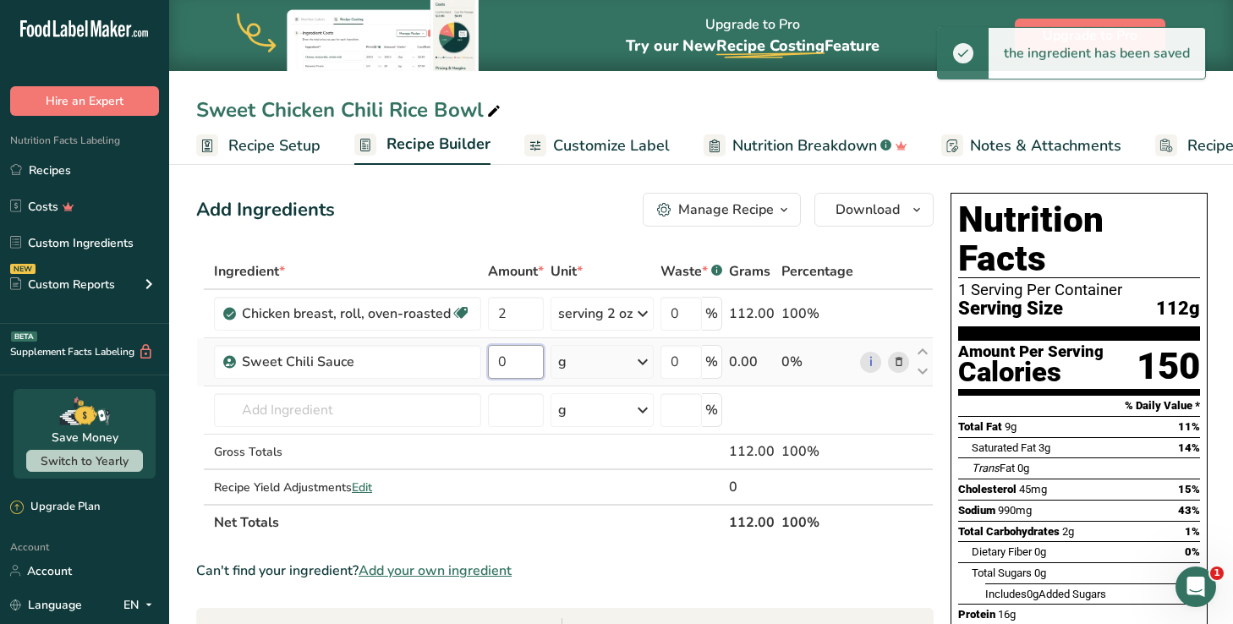
click at [514, 366] on input "0" at bounding box center [516, 362] width 56 height 34
type input "15"
click at [362, 415] on div "Ingredient * Amount * Unit * Waste * .a-a{fill:#347362;}.b-a{fill:#fff;} Grams …" at bounding box center [564, 397] width 737 height 287
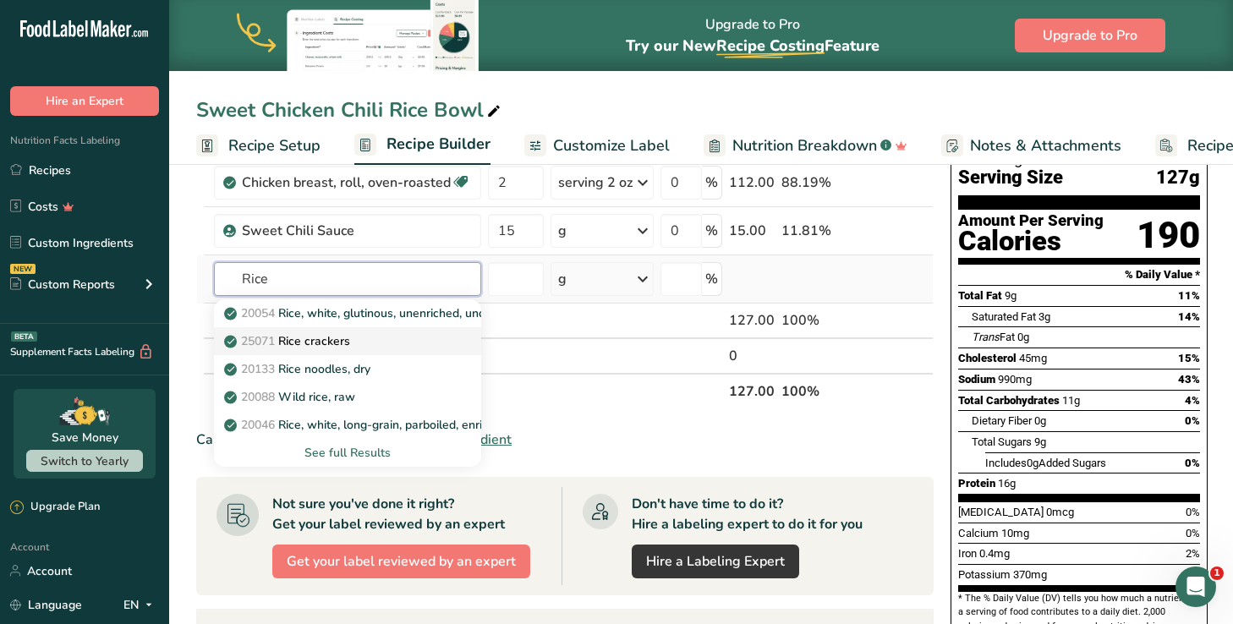
scroll to position [136, 0]
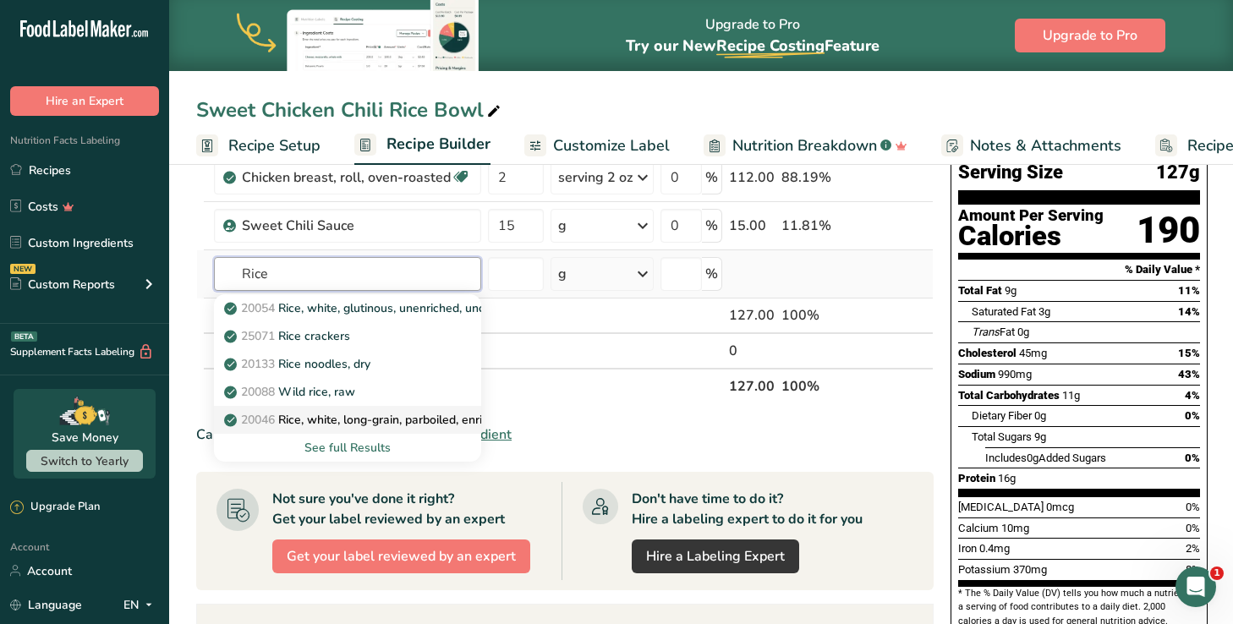
type input "Rice"
click at [406, 418] on p "20046 Rice, white, long-grain, parboiled, enriched, dry" at bounding box center [378, 420] width 303 height 18
type input "Rice, white, long-grain, parboiled, enriched, dry"
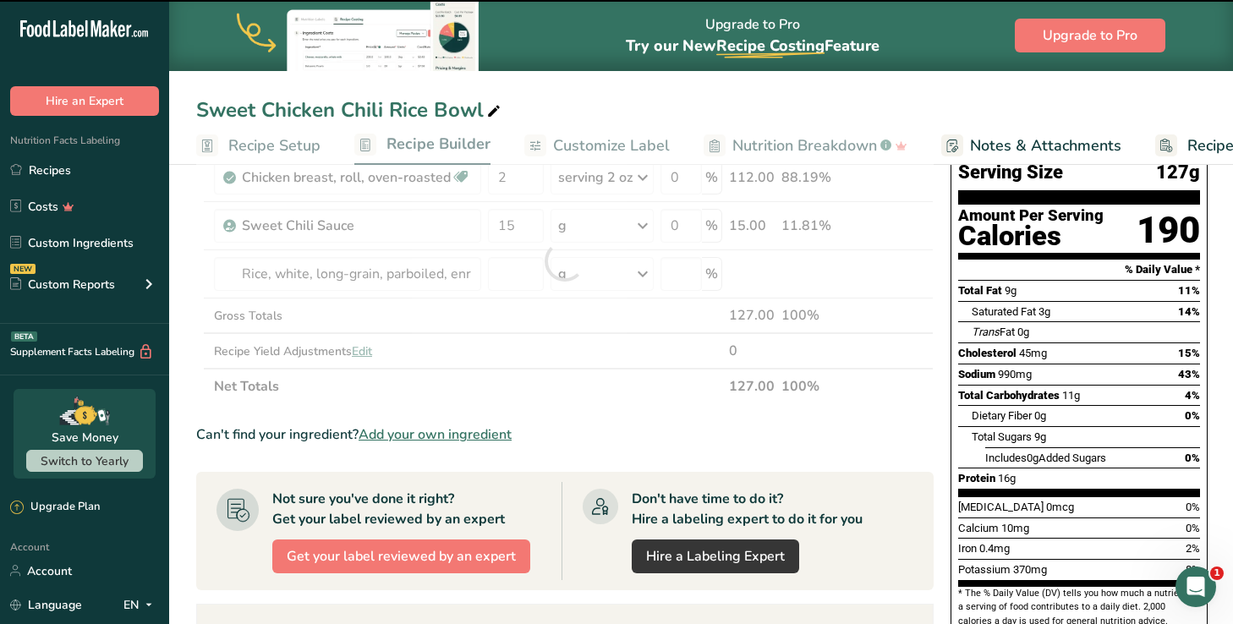
type input "0"
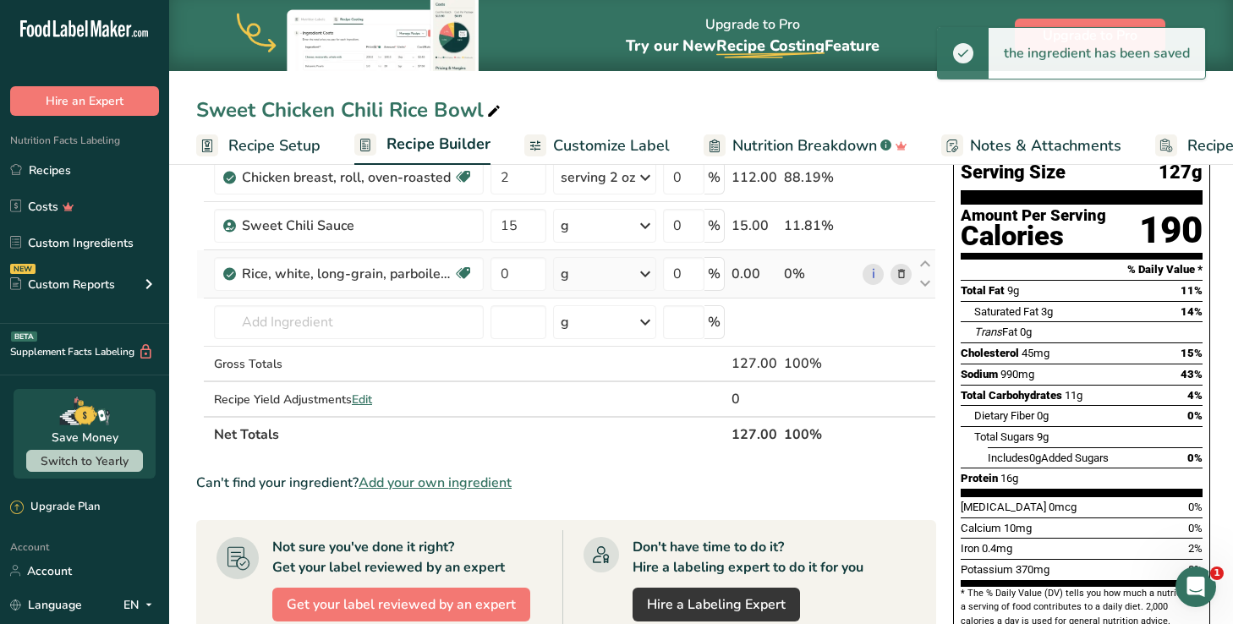
click at [610, 275] on div "g" at bounding box center [604, 274] width 103 height 34
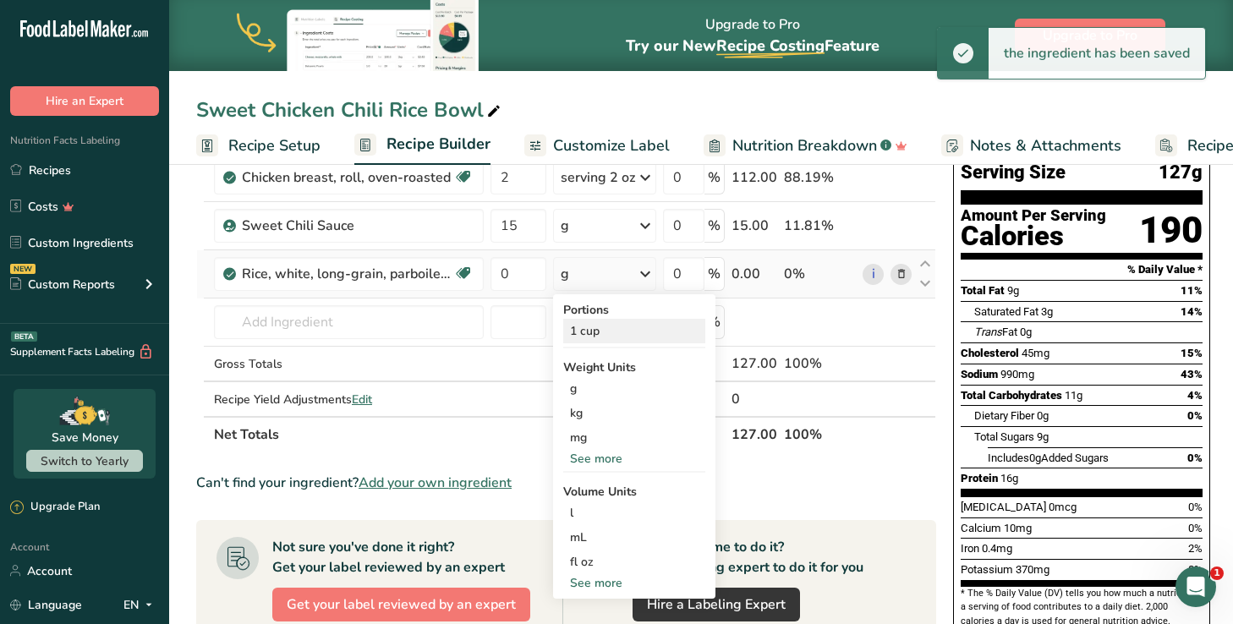
click at [595, 329] on div "1 cup" at bounding box center [634, 331] width 142 height 25
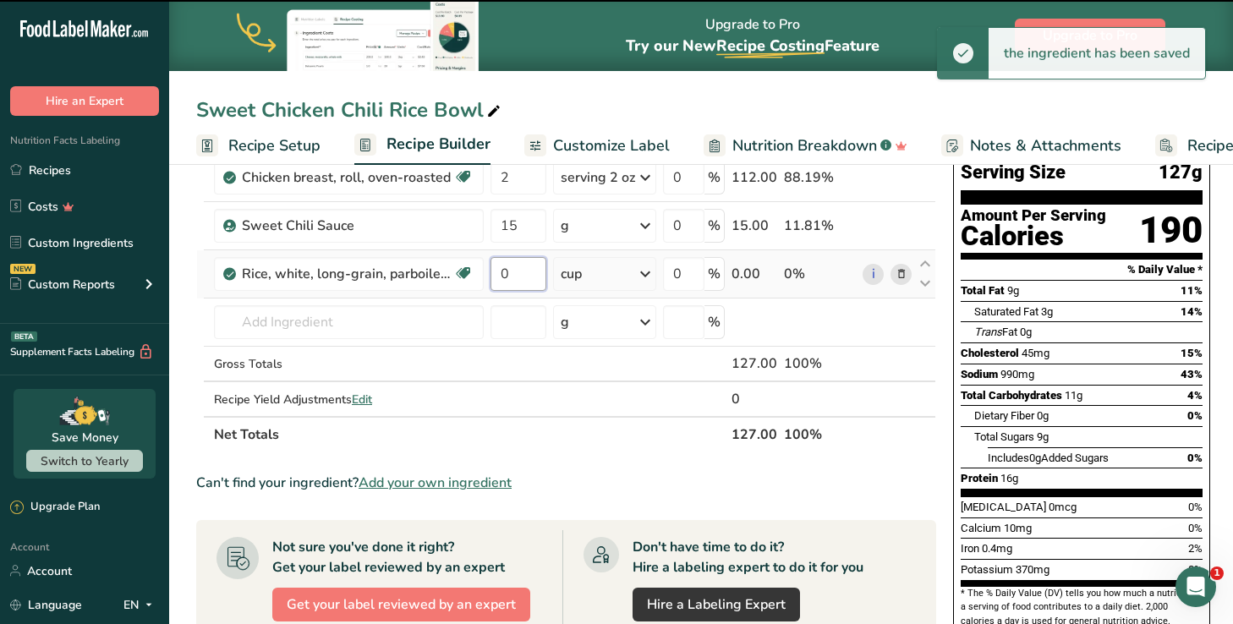
click at [518, 269] on input "0" at bounding box center [518, 274] width 56 height 34
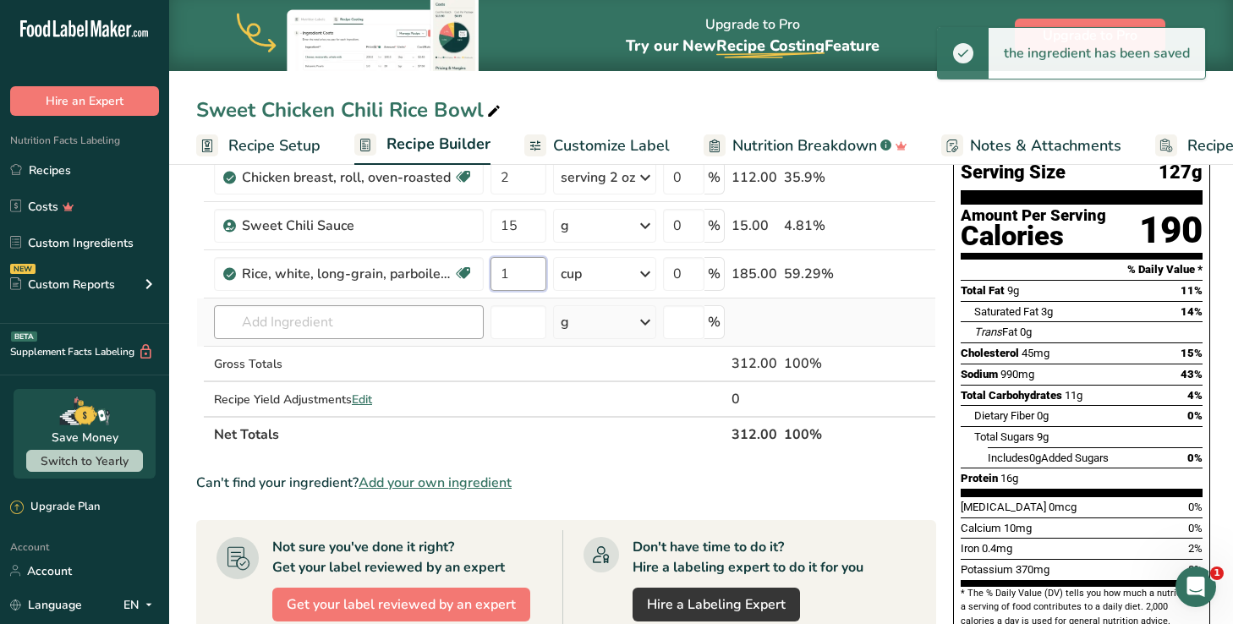
type input "1"
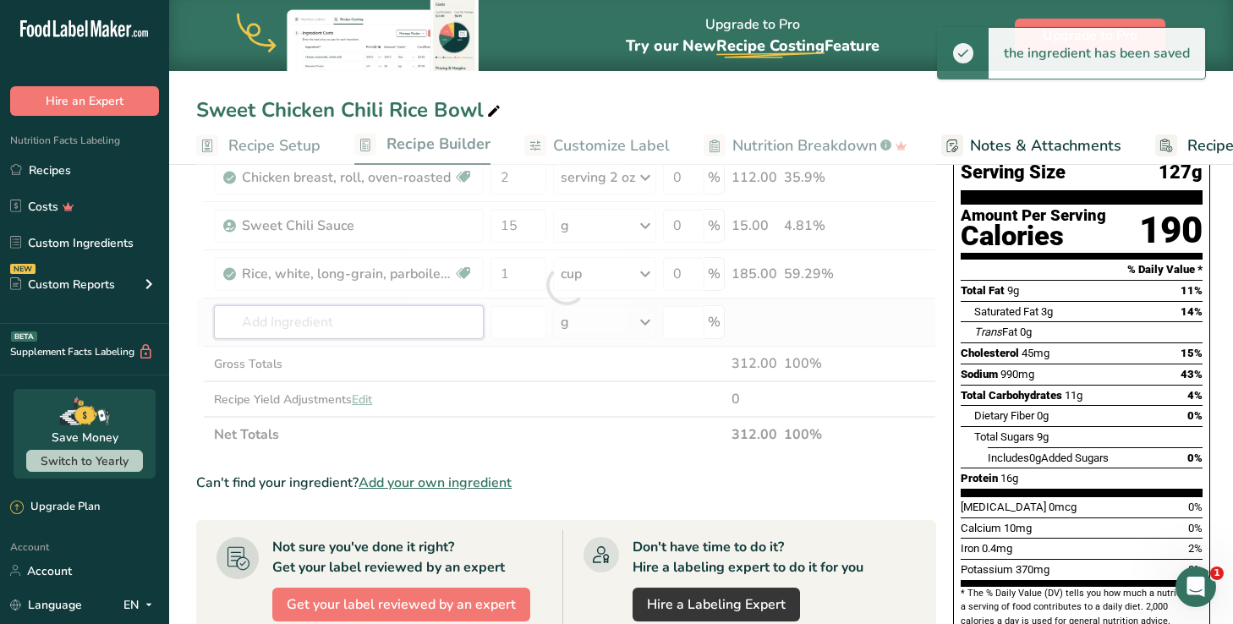
click at [442, 314] on div "Ingredient * Amount * Unit * Waste * .a-a{fill:#347362;}.b-a{fill:#fff;} Grams …" at bounding box center [566, 285] width 740 height 335
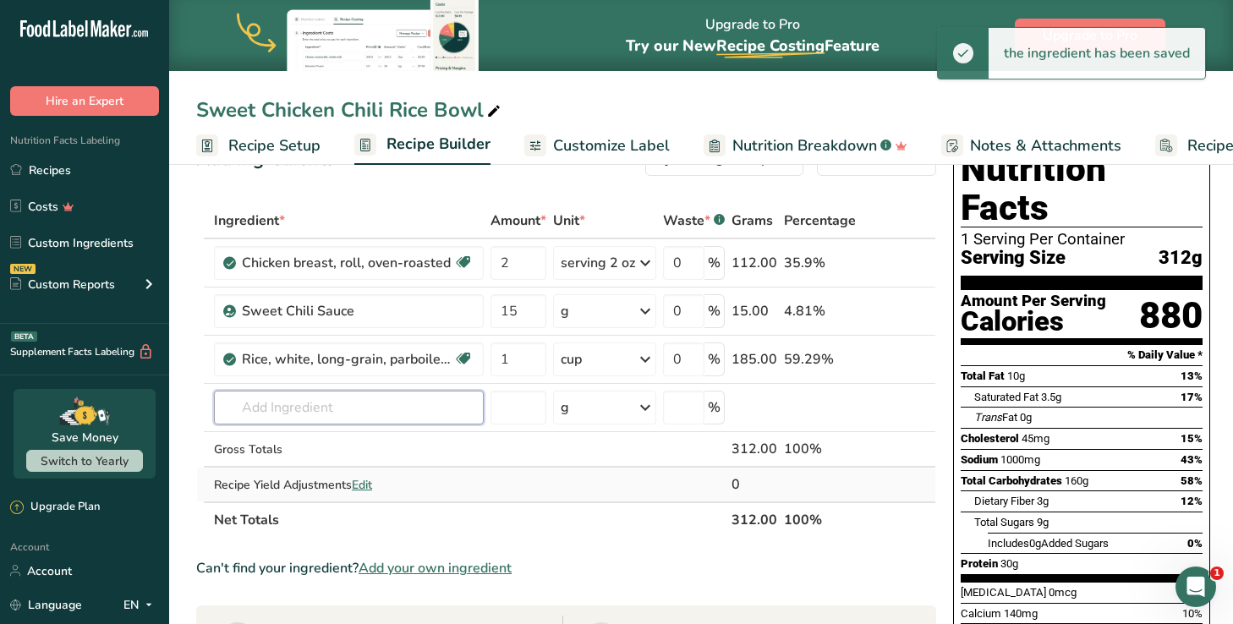
scroll to position [52, 0]
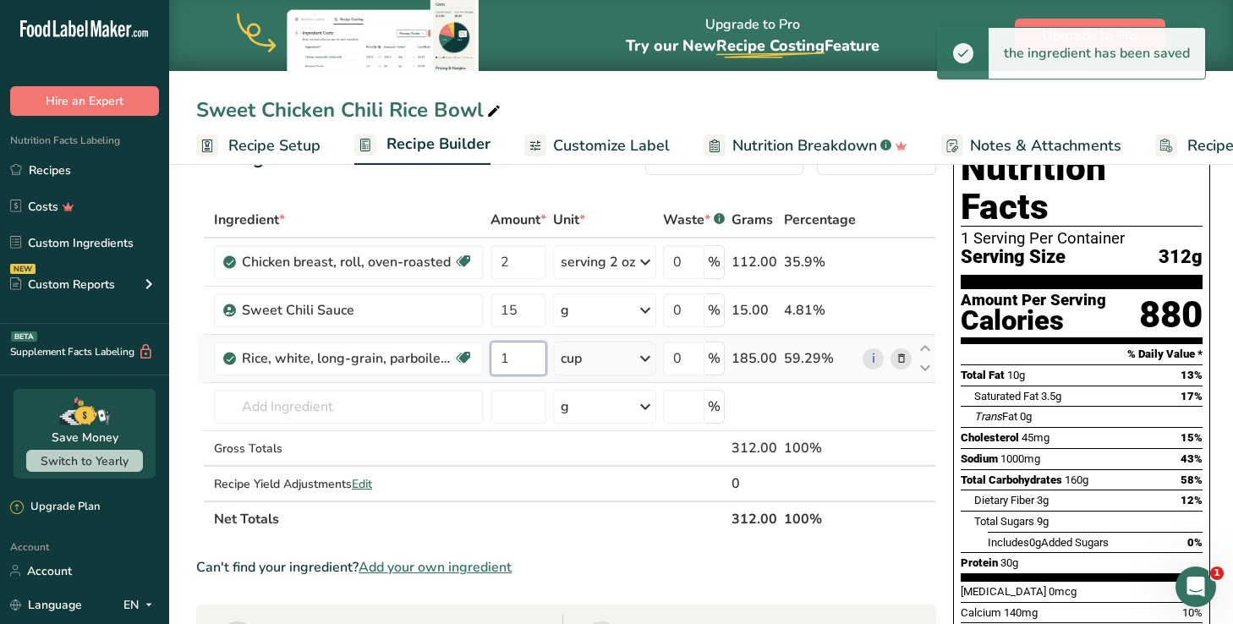
click at [513, 358] on input "1" at bounding box center [518, 359] width 56 height 34
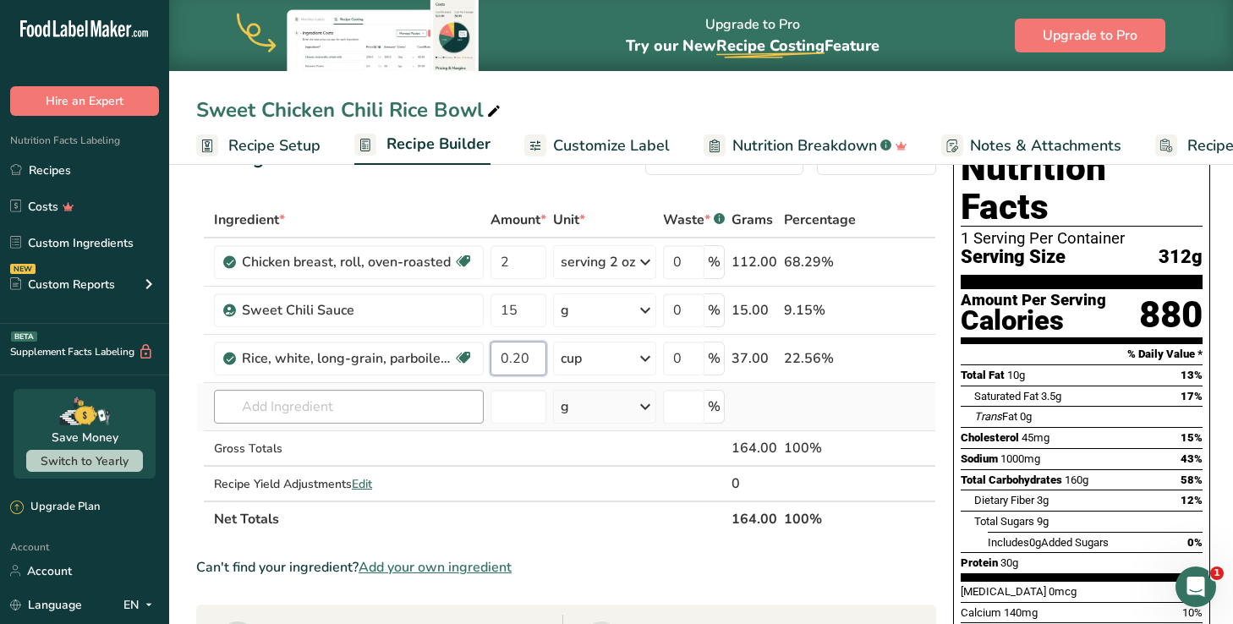
drag, startPoint x: 513, startPoint y: 358, endPoint x: 420, endPoint y: 407, distance: 105.1
click at [420, 406] on tbody "Chicken breast, roll, oven-roasted Dairy free Gluten free Soy free 2 serving 2 …" at bounding box center [566, 369] width 738 height 262
type input "0.20"
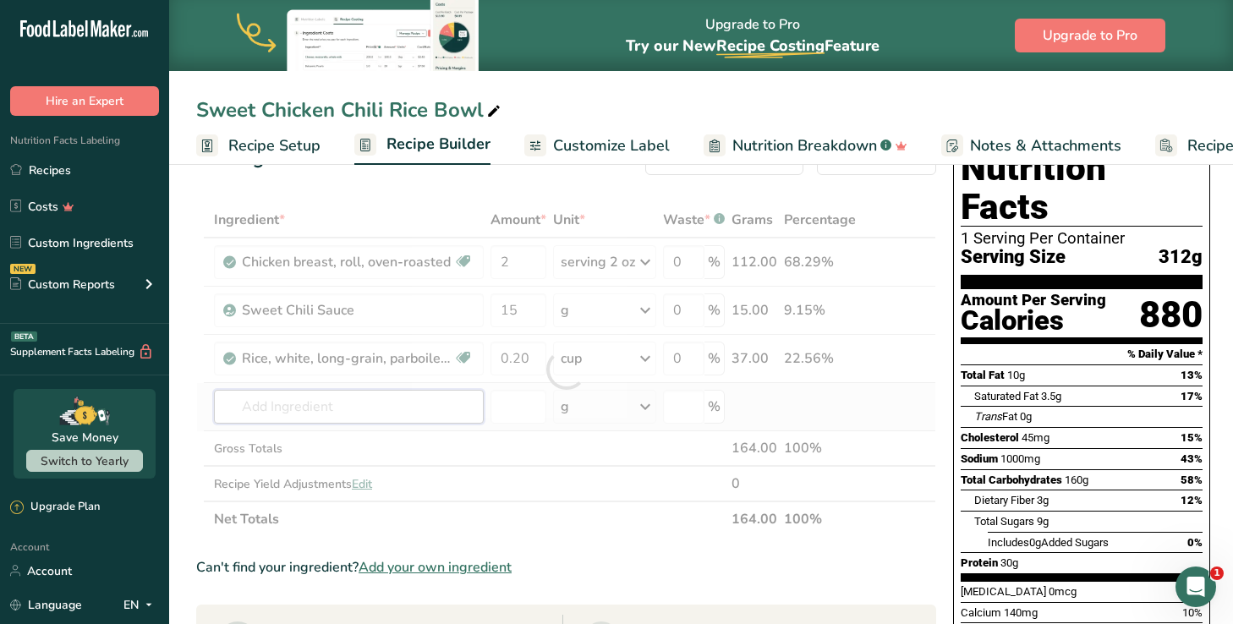
click at [420, 407] on div "Ingredient * Amount * Unit * Waste * .a-a{fill:#347362;}.b-a{fill:#fff;} Grams …" at bounding box center [566, 369] width 740 height 335
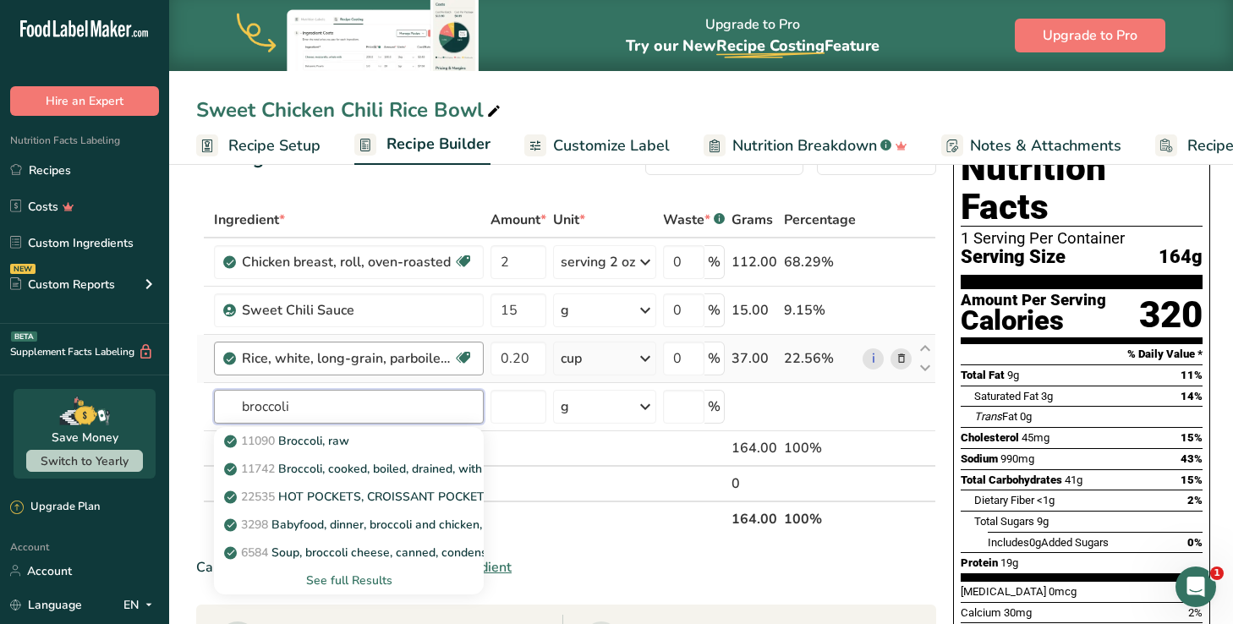
type input "broccoli"
drag, startPoint x: 268, startPoint y: 347, endPoint x: 334, endPoint y: 438, distance: 112.6
click at [334, 438] on p "11090 Broccoli, raw" at bounding box center [288, 441] width 122 height 18
type input "Broccoli, raw"
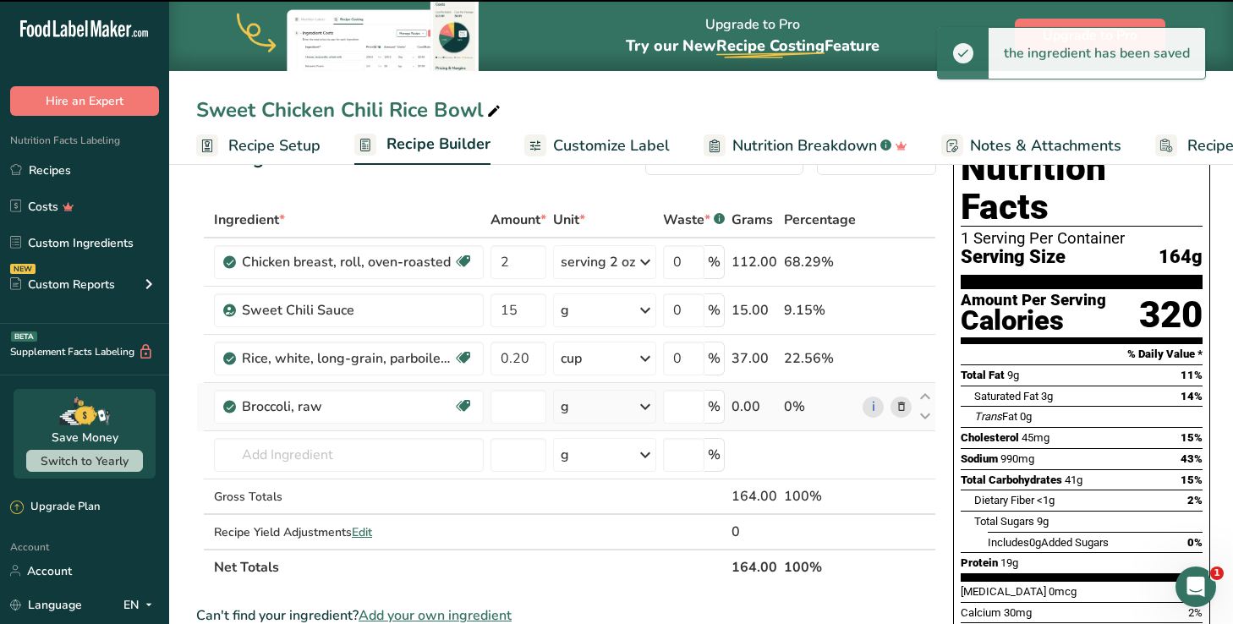
type input "0"
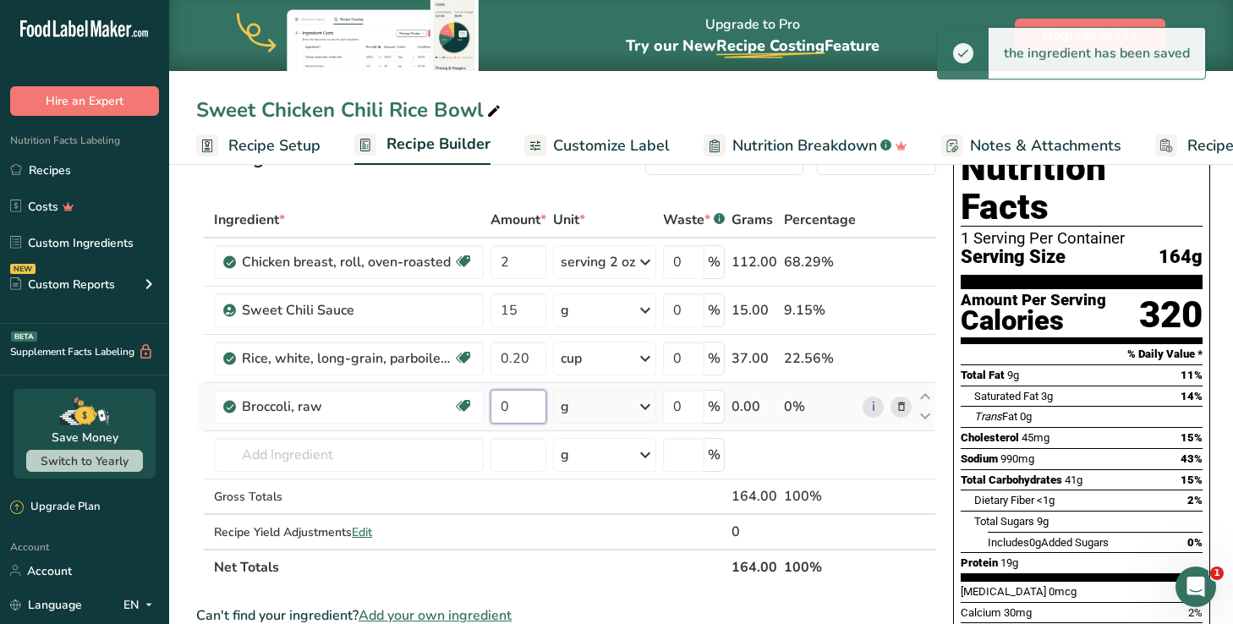
click at [522, 398] on input "0" at bounding box center [518, 407] width 56 height 34
type input "2"
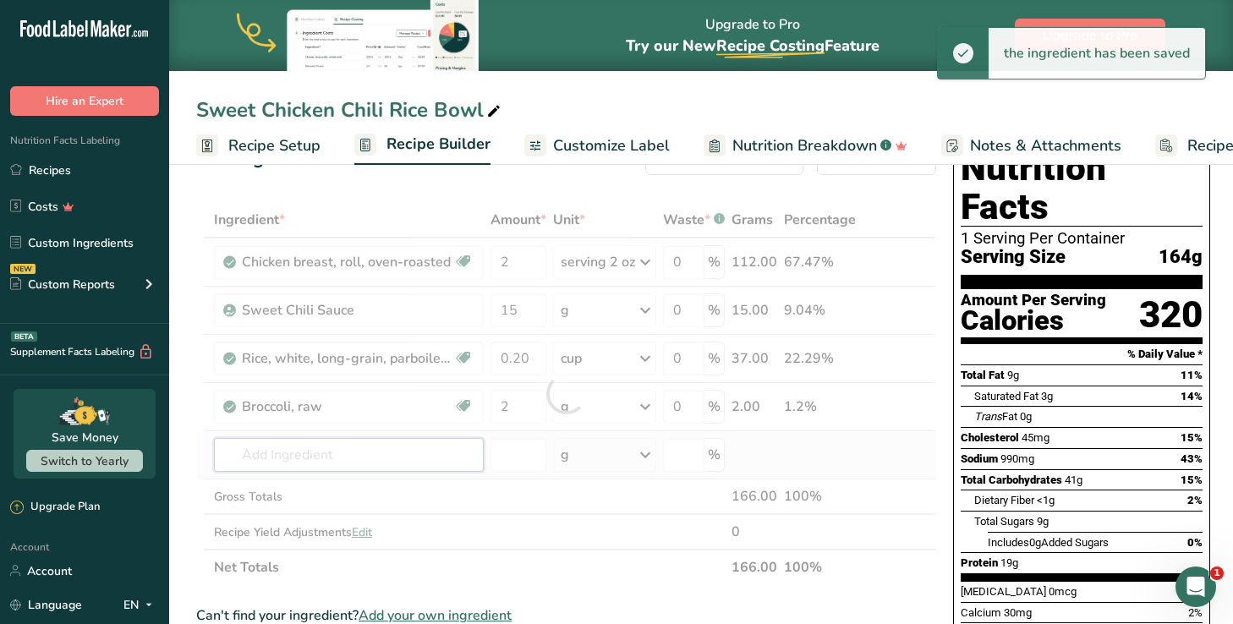
click at [348, 458] on div "Ingredient * Amount * Unit * Waste * .a-a{fill:#347362;}.b-a{fill:#fff;} Grams …" at bounding box center [566, 393] width 740 height 383
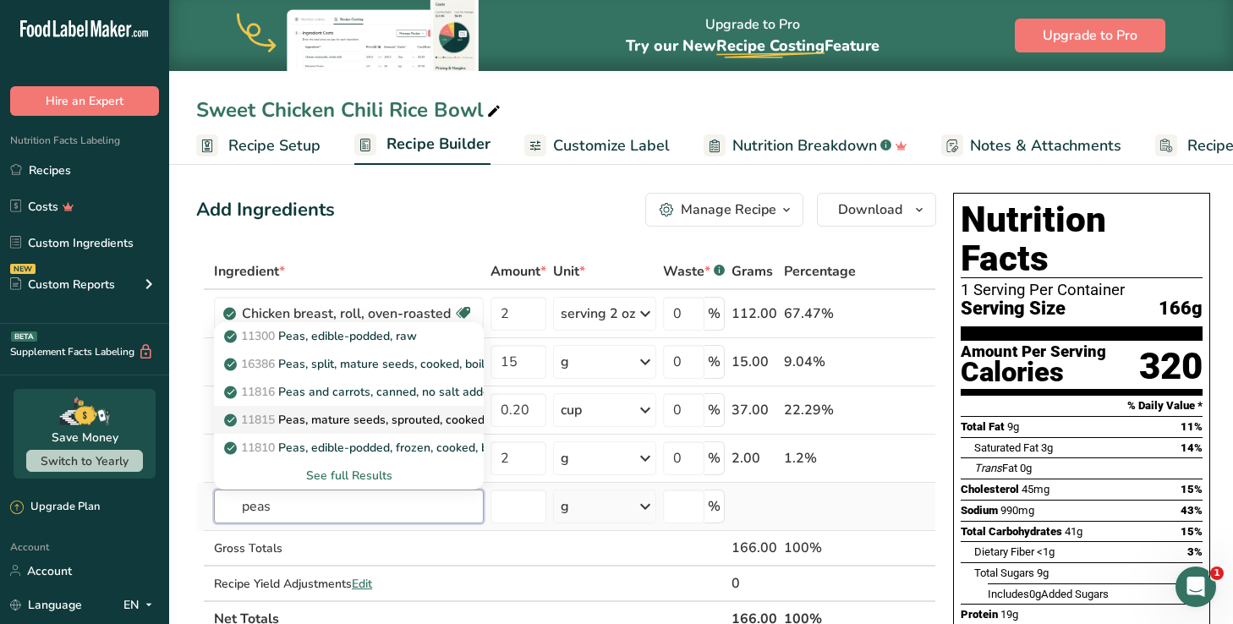
scroll to position [0, 0]
type input "peas"
click at [369, 333] on p "11300 Peas, edible-podded, raw" at bounding box center [321, 336] width 189 height 18
type input "Peas, edible-podded, raw"
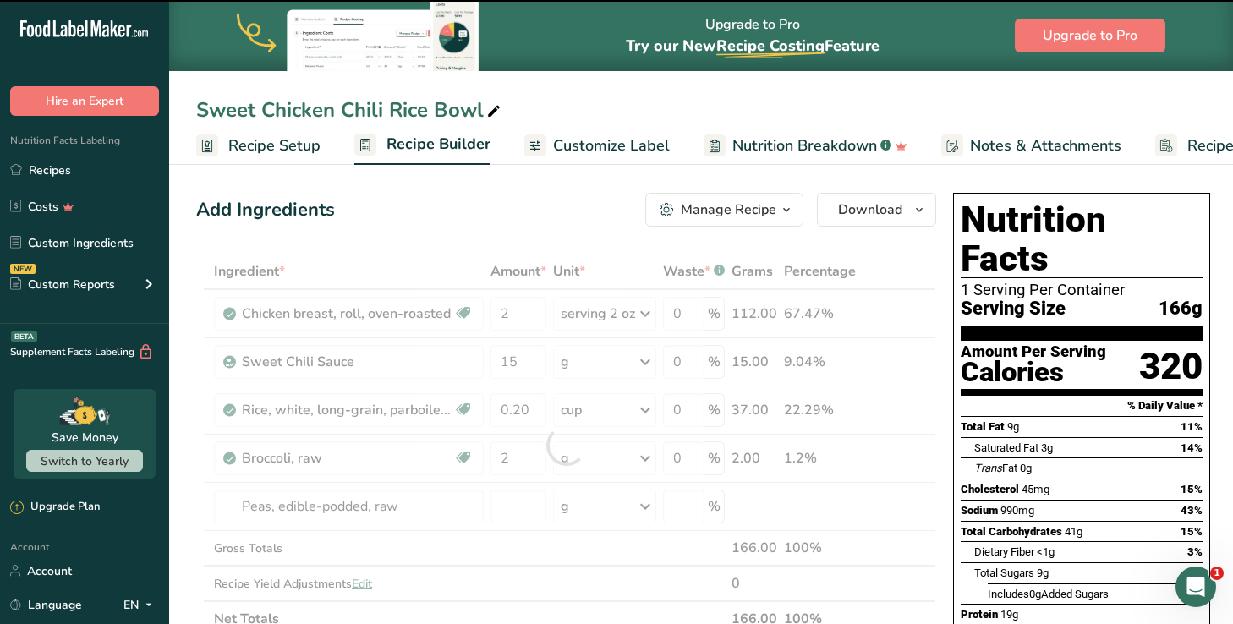
type input "0"
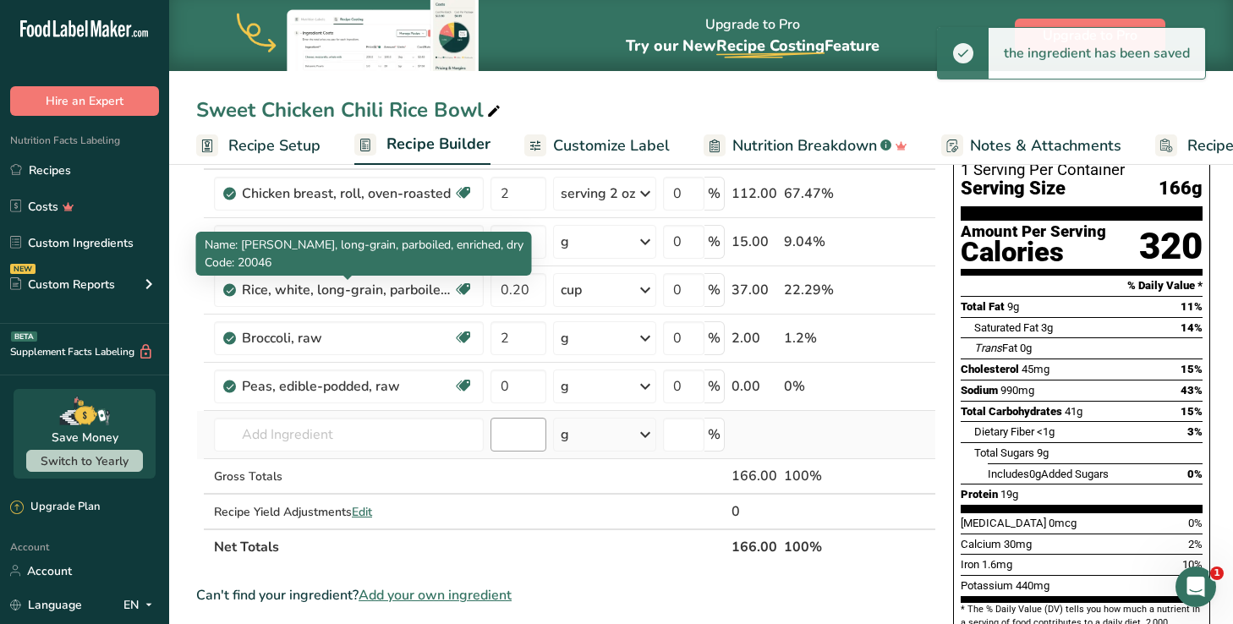
scroll to position [142, 0]
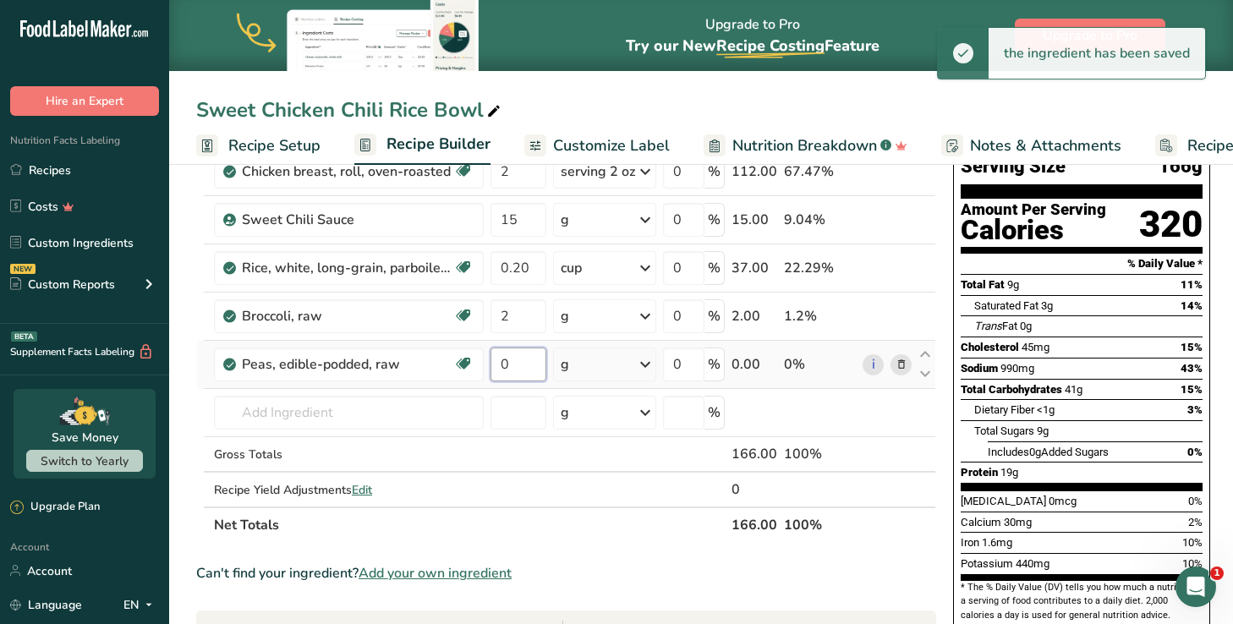
drag, startPoint x: 528, startPoint y: 366, endPoint x: 502, endPoint y: 366, distance: 25.4
click at [523, 366] on input "0" at bounding box center [518, 364] width 56 height 34
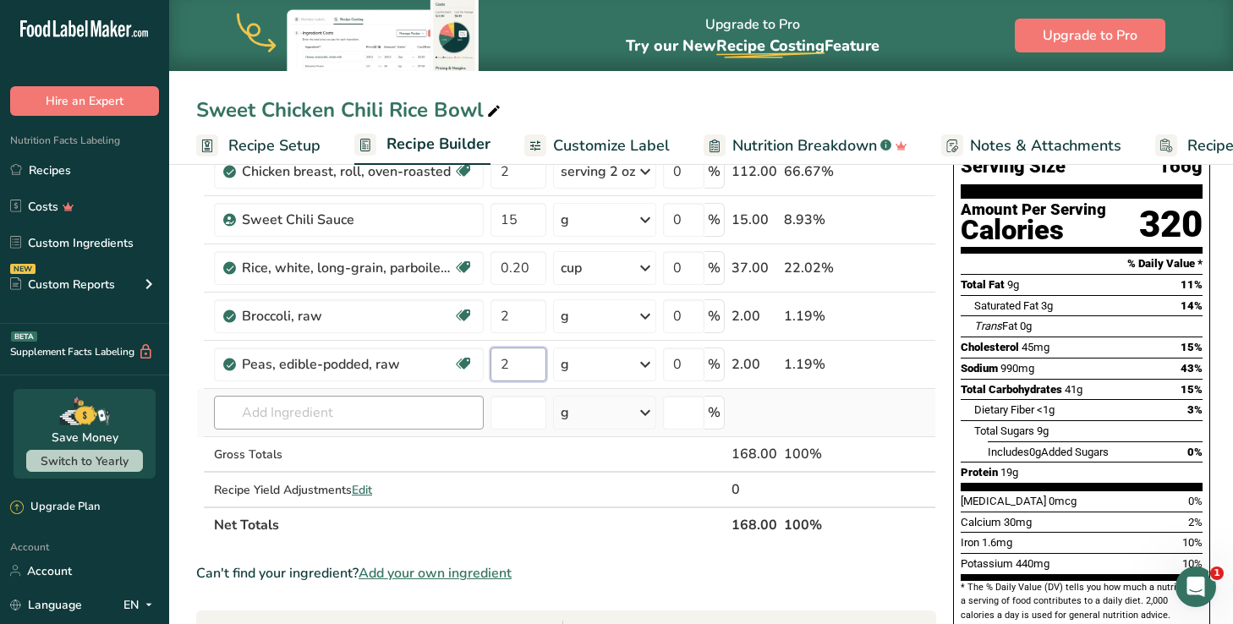
type input "2"
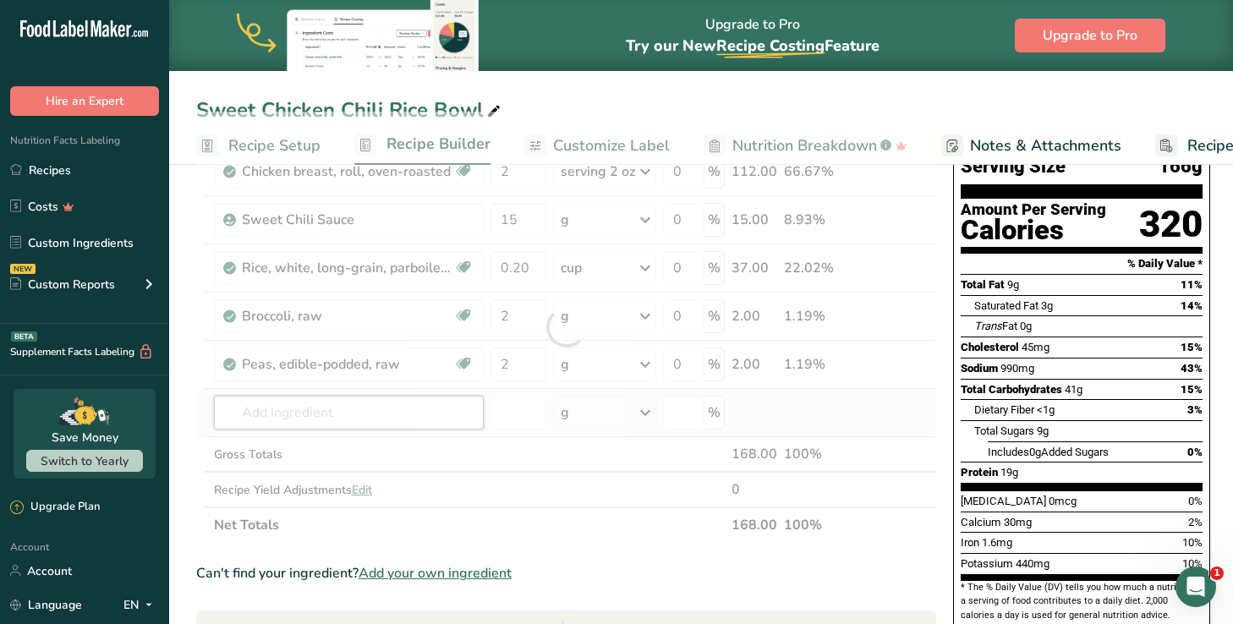
click at [336, 412] on div "Ingredient * Amount * Unit * Waste * .a-a{fill:#347362;}.b-a{fill:#fff;} Grams …" at bounding box center [566, 327] width 740 height 431
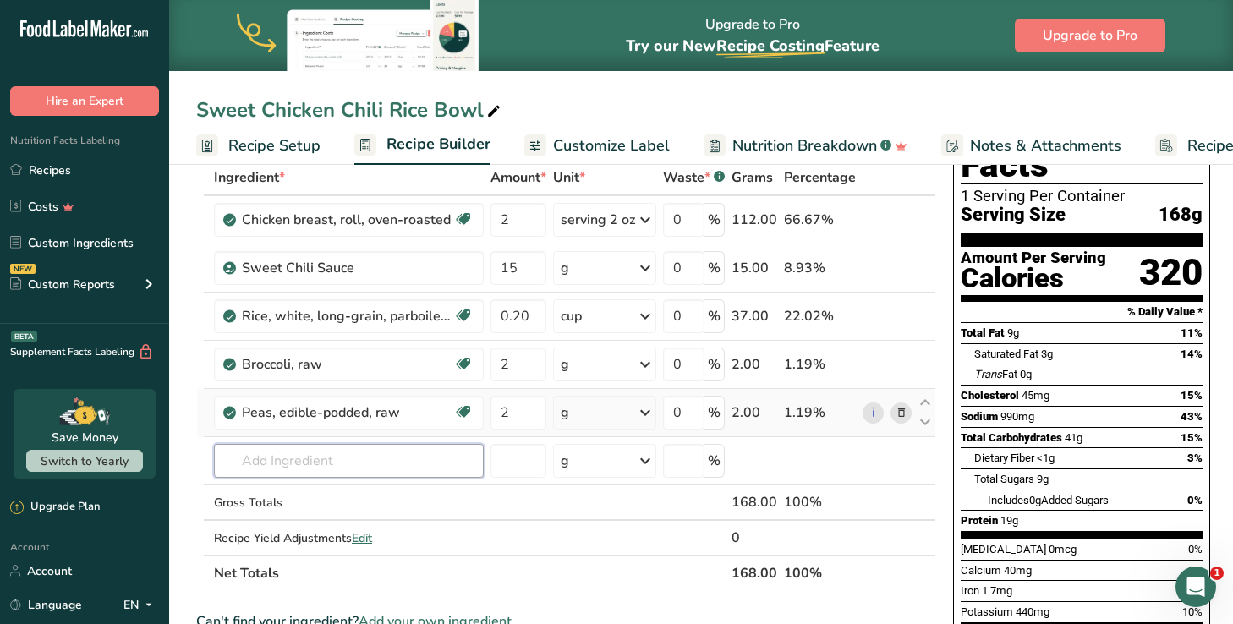
scroll to position [95, 0]
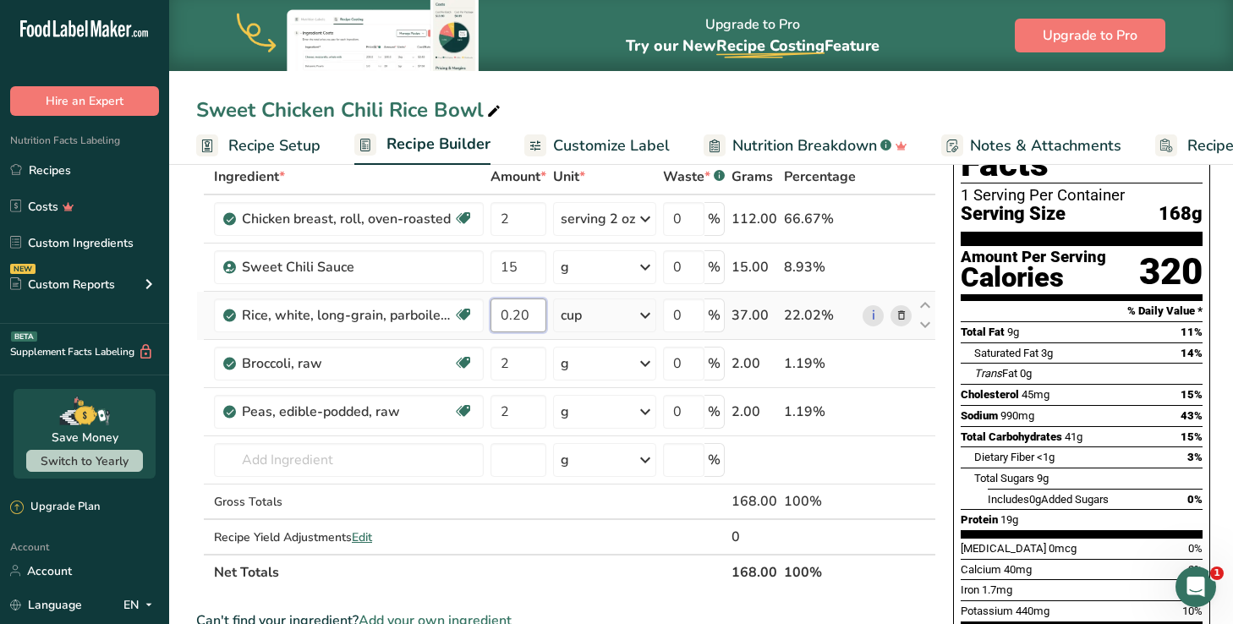
click at [519, 308] on input "0.20" at bounding box center [518, 315] width 56 height 34
type input "4"
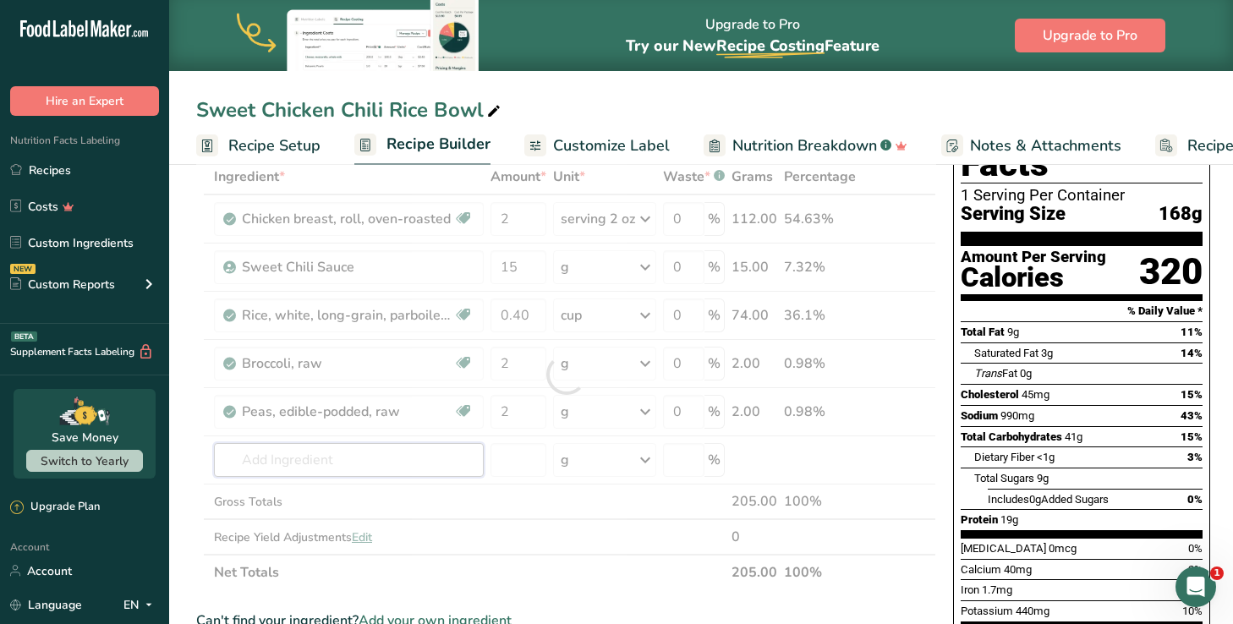
click at [334, 457] on div "Ingredient * Amount * Unit * Waste * .a-a{fill:#347362;}.b-a{fill:#fff;} Grams …" at bounding box center [566, 374] width 740 height 431
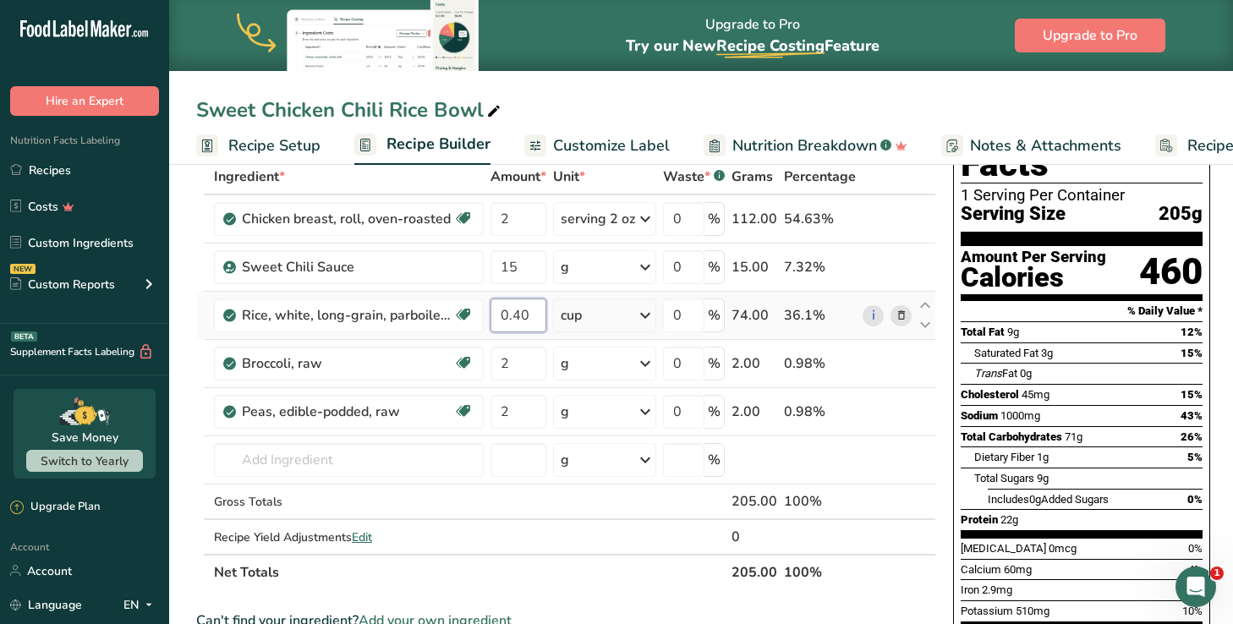
click at [519, 312] on input "0.40" at bounding box center [518, 315] width 56 height 34
type input "3"
type input "0.30"
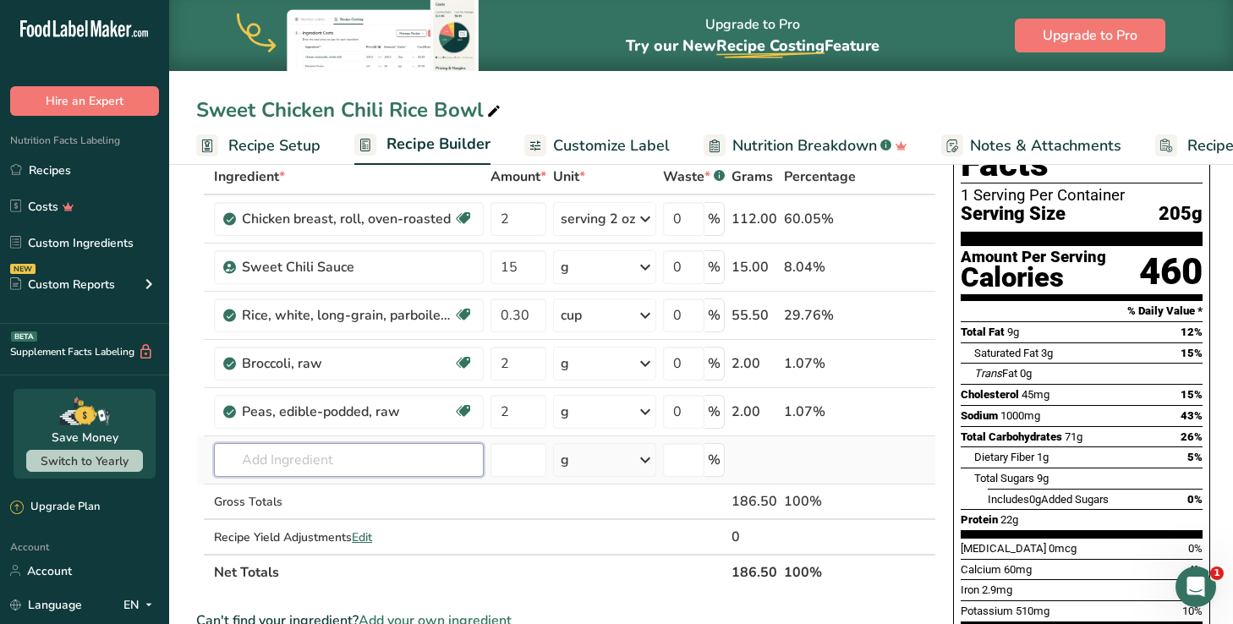
click at [322, 465] on div "Ingredient * Amount * Unit * Waste * .a-a{fill:#347362;}.b-a{fill:#fff;} Grams …" at bounding box center [566, 374] width 740 height 431
